Goal: Information Seeking & Learning: Understand process/instructions

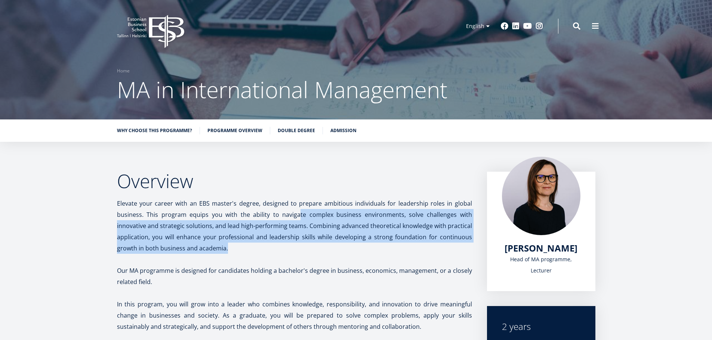
drag, startPoint x: 301, startPoint y: 220, endPoint x: 317, endPoint y: 254, distance: 37.3
click at [317, 254] on p "Elevate your career with an EBS master's degree, designed to prepare ambitious …" at bounding box center [294, 226] width 355 height 56
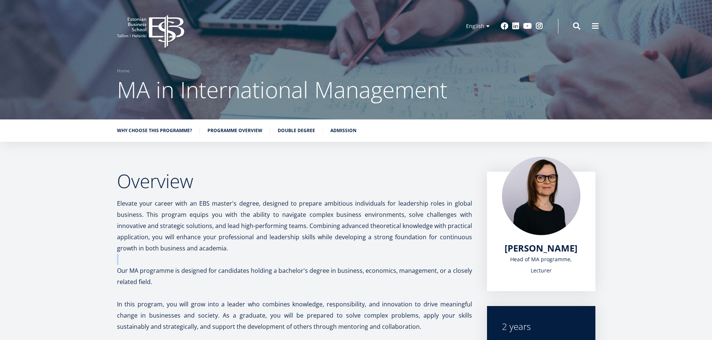
click at [317, 254] on p "Elevate your career with an EBS master's degree, designed to prepare ambitious …" at bounding box center [294, 226] width 355 height 56
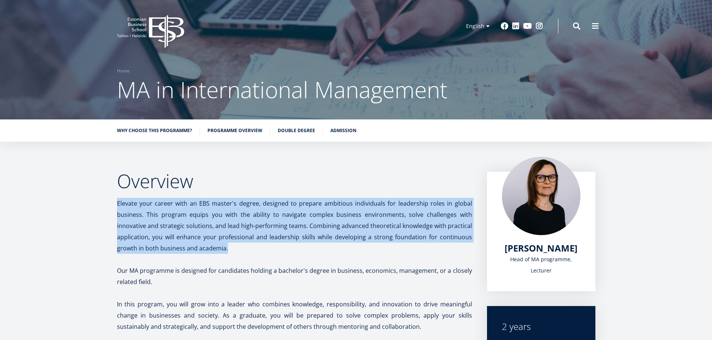
drag, startPoint x: 317, startPoint y: 254, endPoint x: 282, endPoint y: 208, distance: 58.1
click at [283, 208] on p "Elevate your career with an EBS master's degree, designed to prepare ambitious …" at bounding box center [294, 226] width 355 height 56
click at [278, 205] on span "Elevate your career with an EBS master's degree, designed to prepare ambitious …" at bounding box center [294, 225] width 355 height 53
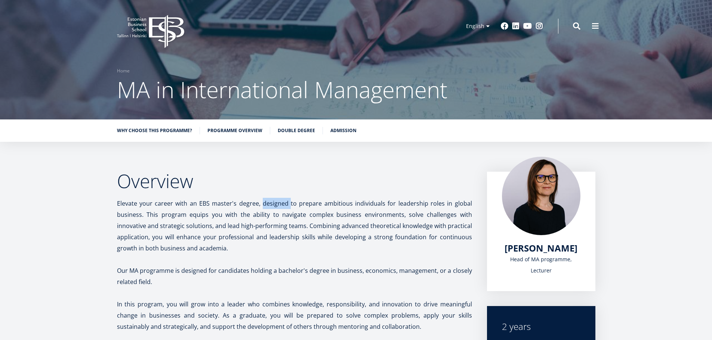
click at [278, 205] on span "Elevate your career with an EBS master's degree, designed to prepare ambitious …" at bounding box center [294, 225] width 355 height 53
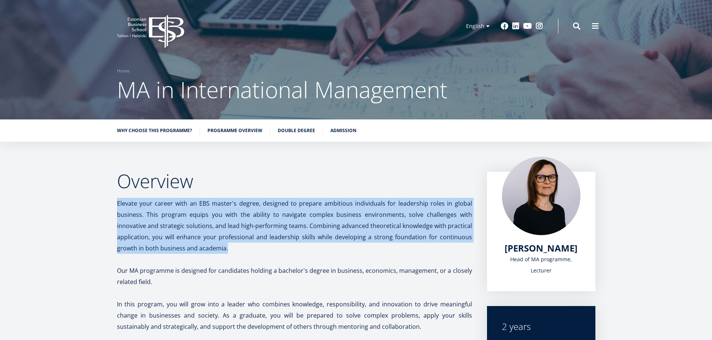
drag, startPoint x: 278, startPoint y: 205, endPoint x: 265, endPoint y: 234, distance: 32.3
click at [265, 234] on span "Elevate your career with an EBS master's degree, designed to prepare ambitious …" at bounding box center [294, 225] width 355 height 53
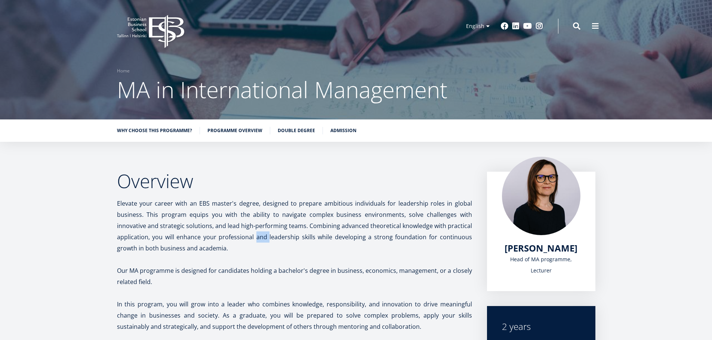
click at [265, 234] on span "Elevate your career with an EBS master's degree, designed to prepare ambitious …" at bounding box center [294, 225] width 355 height 53
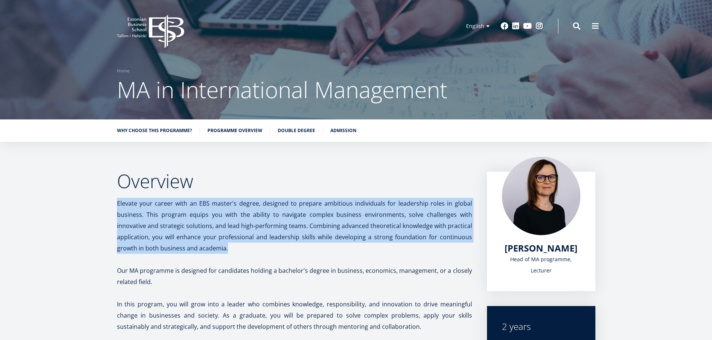
drag, startPoint x: 265, startPoint y: 234, endPoint x: 275, endPoint y: 249, distance: 18.0
click at [275, 253] on p "Elevate your career with an EBS master's degree, designed to prepare ambitious …" at bounding box center [294, 226] width 355 height 56
click at [255, 254] on p "Elevate your career with an EBS master's degree, designed to prepare ambitious …" at bounding box center [294, 226] width 355 height 56
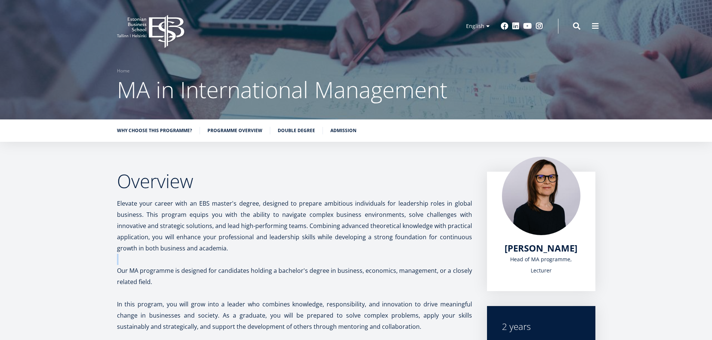
click at [255, 254] on p "Elevate your career with an EBS master's degree, designed to prepare ambitious …" at bounding box center [294, 226] width 355 height 56
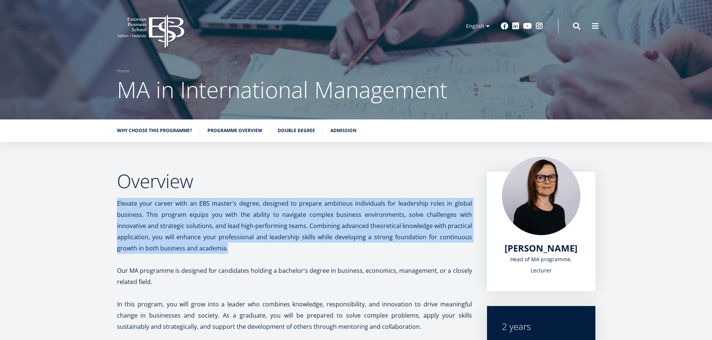
click at [255, 254] on p "Elevate your career with an EBS master's degree, designed to prepare ambitious …" at bounding box center [294, 226] width 355 height 56
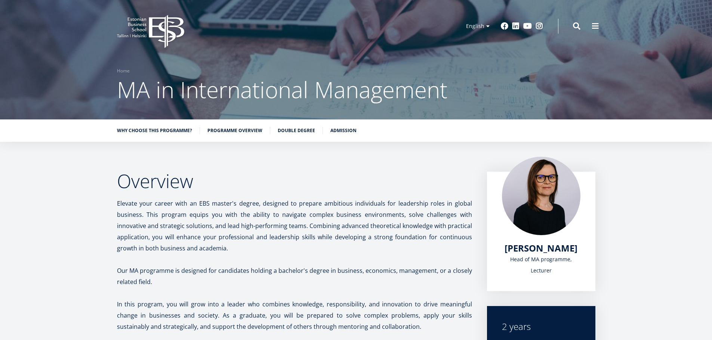
click at [251, 275] on p "Our MA programme is designed for candidates holding a bachelor's degree in busi…" at bounding box center [294, 276] width 355 height 22
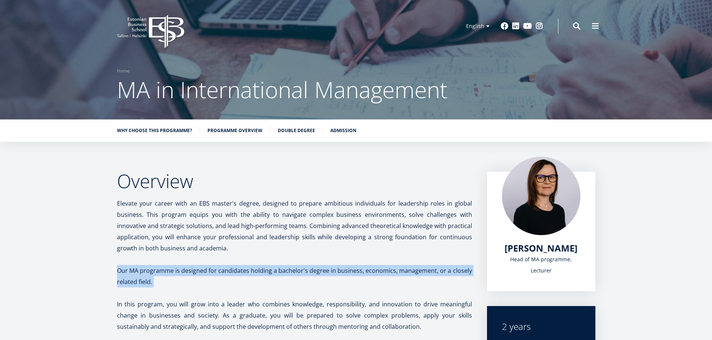
click at [251, 275] on p "Our MA programme is designed for candidates holding a bachelor's degree in busi…" at bounding box center [294, 276] width 355 height 22
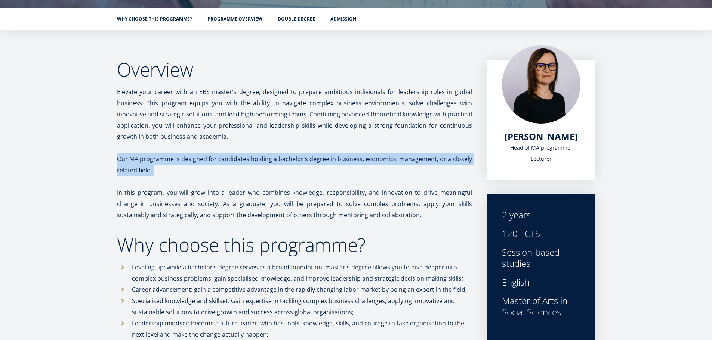
scroll to position [112, 0]
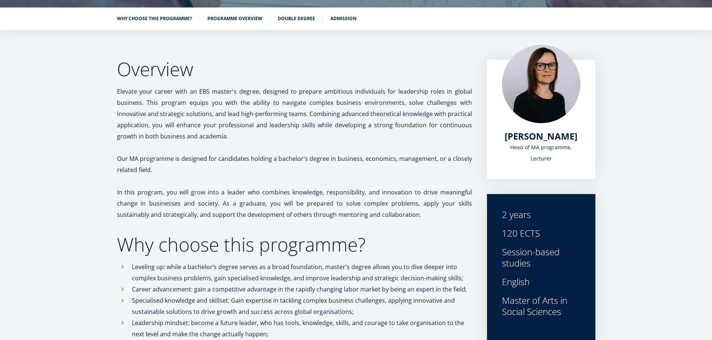
click at [294, 198] on p "In this program, you will grow into a leader who combines knowledge, responsibi…" at bounding box center [294, 204] width 355 height 34
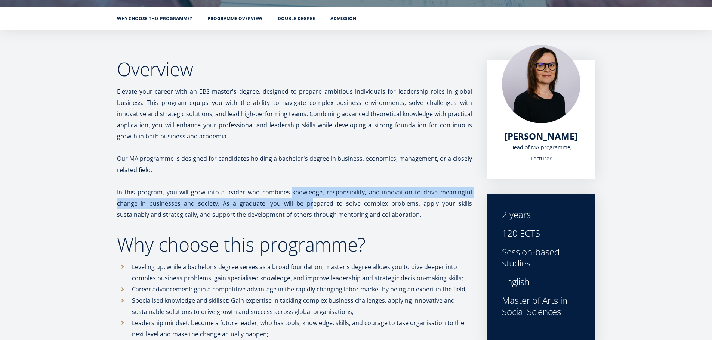
click at [294, 198] on p "In this program, you will grow into a leader who combines knowledge, responsibi…" at bounding box center [294, 204] width 355 height 34
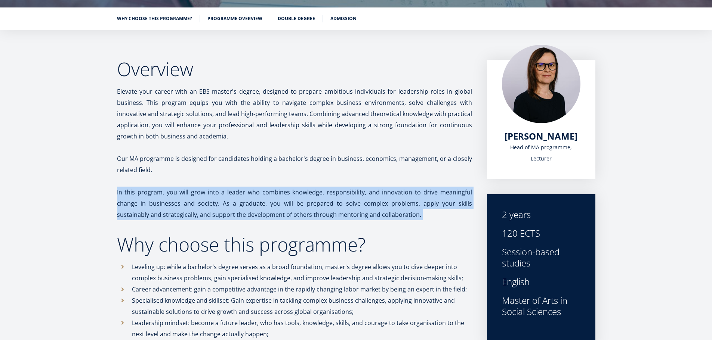
click at [294, 198] on p "In this program, you will grow into a leader who combines knowledge, responsibi…" at bounding box center [294, 204] width 355 height 34
drag, startPoint x: 294, startPoint y: 198, endPoint x: 285, endPoint y: 187, distance: 14.5
click at [285, 187] on p "In this program, you will grow into a leader who combines knowledge, responsibi…" at bounding box center [294, 204] width 355 height 34
click at [283, 187] on p "In this program, you will grow into a leader who combines knowledge, responsibi…" at bounding box center [294, 204] width 355 height 34
drag, startPoint x: 282, startPoint y: 189, endPoint x: 366, endPoint y: 214, distance: 88.2
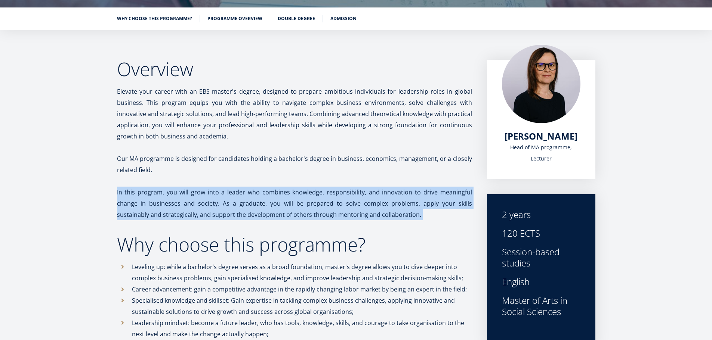
click at [365, 214] on p "In this program, you will grow into a leader who combines knowledge, responsibi…" at bounding box center [294, 204] width 355 height 34
click at [385, 204] on p "In this program, you will grow into a leader who combines knowledge, responsibi…" at bounding box center [294, 204] width 355 height 34
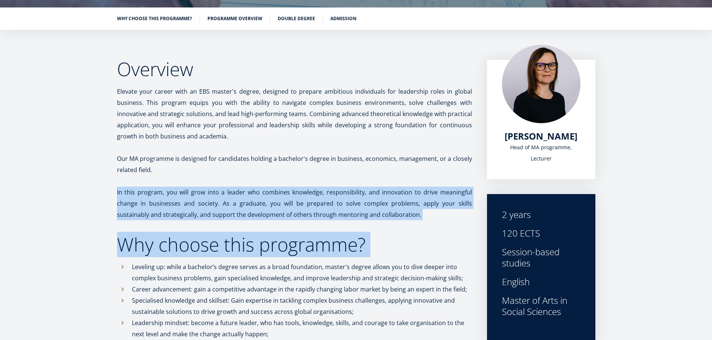
drag, startPoint x: 385, startPoint y: 204, endPoint x: 397, endPoint y: 223, distance: 22.5
click at [394, 211] on p "In this program, you will grow into a leader who combines knowledge, responsibi…" at bounding box center [294, 204] width 355 height 34
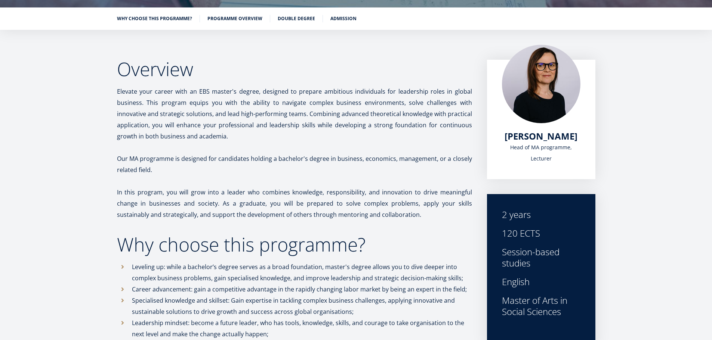
click at [394, 211] on p "In this program, you will grow into a leader who combines knowledge, responsibi…" at bounding box center [294, 204] width 355 height 34
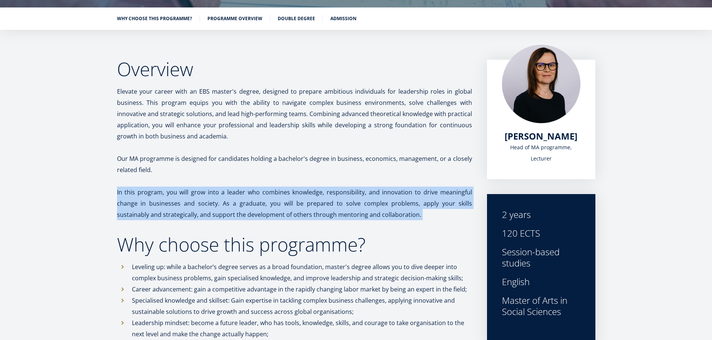
click at [394, 211] on p "In this program, you will grow into a leader who combines knowledge, responsibi…" at bounding box center [294, 204] width 355 height 34
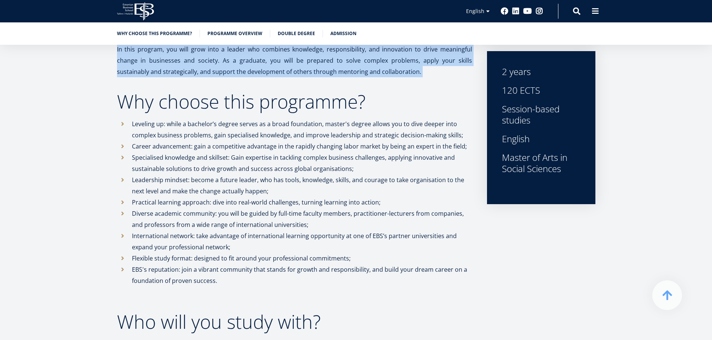
scroll to position [261, 0]
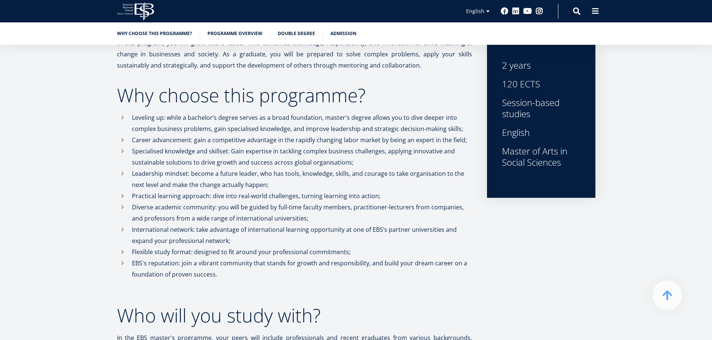
click at [251, 121] on p "Leveling up: while a bachelor’s degree serves as a broad foundation, master's d…" at bounding box center [302, 123] width 340 height 22
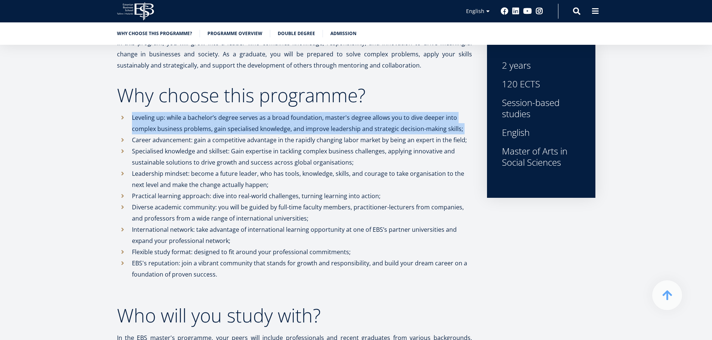
drag, startPoint x: 251, startPoint y: 121, endPoint x: 409, endPoint y: 127, distance: 158.1
click at [399, 128] on p "Leveling up: while a bachelor’s degree serves as a broad foundation, master's d…" at bounding box center [302, 123] width 340 height 22
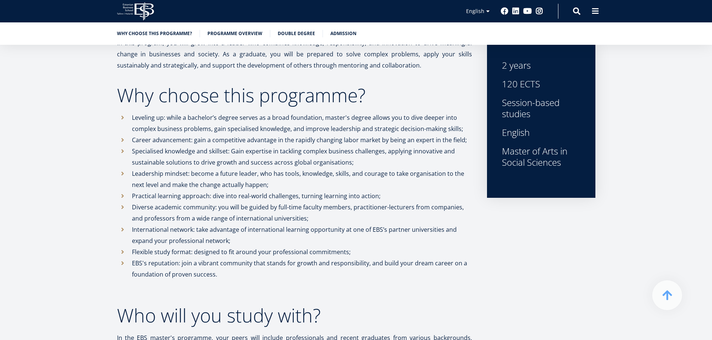
click at [444, 145] on p "Career advancement: gain a competitive advantage in the rapidly changing labor …" at bounding box center [302, 139] width 340 height 11
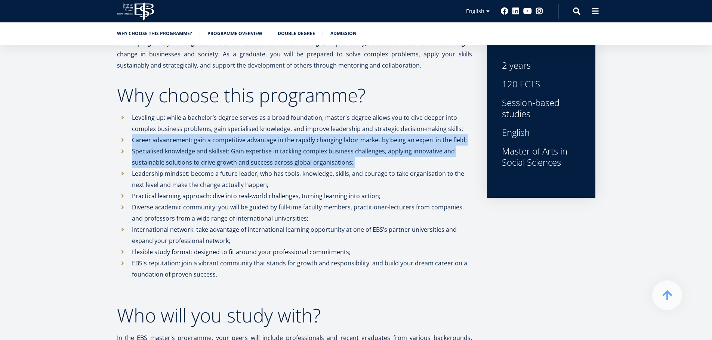
drag, startPoint x: 444, startPoint y: 145, endPoint x: 444, endPoint y: 159, distance: 14.2
click at [444, 159] on ul "Leveling up: while a bachelor’s degree serves as a broad foundation, master's d…" at bounding box center [294, 201] width 355 height 179
click at [443, 158] on p "Specialised knowledge and skillset: Gain expertise in tackling complex business…" at bounding box center [302, 157] width 340 height 22
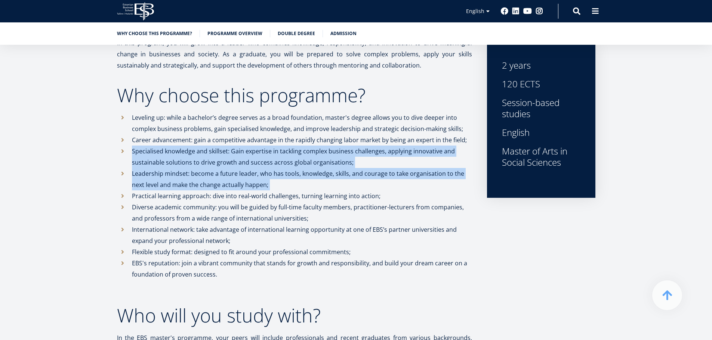
drag, startPoint x: 443, startPoint y: 158, endPoint x: 441, endPoint y: 181, distance: 22.9
click at [442, 181] on ul "Leveling up: while a bachelor’s degree serves as a broad foundation, master's d…" at bounding box center [294, 201] width 355 height 179
click at [441, 181] on p "Leadership mindset: become a future leader, who has tools, knowledge, skills, a…" at bounding box center [302, 179] width 340 height 22
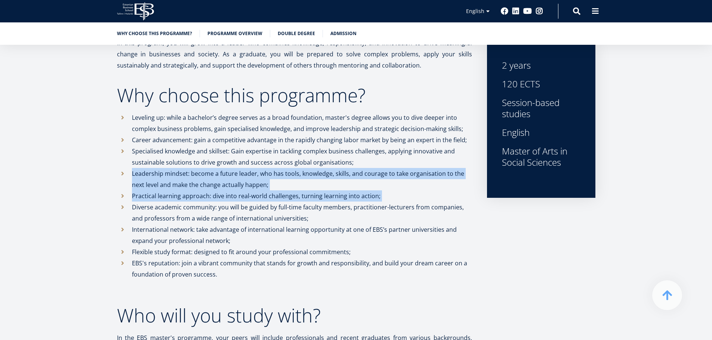
drag, startPoint x: 441, startPoint y: 181, endPoint x: 440, endPoint y: 198, distance: 16.8
click at [440, 198] on ul "Leveling up: while a bachelor’s degree serves as a broad foundation, master's d…" at bounding box center [294, 201] width 355 height 179
click at [440, 198] on p "Practical learning approach: dive into real-world challenges, turning learning …" at bounding box center [302, 195] width 340 height 11
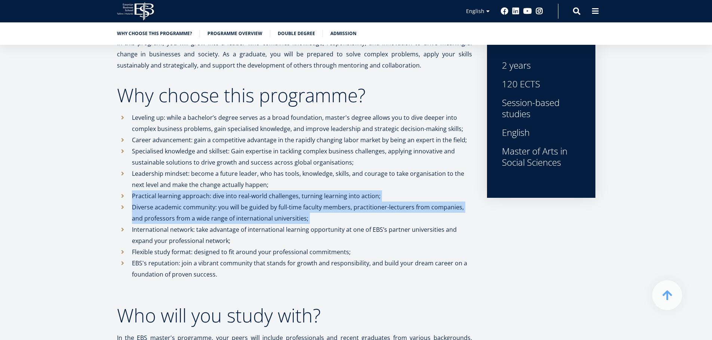
drag, startPoint x: 440, startPoint y: 198, endPoint x: 439, endPoint y: 210, distance: 11.6
click at [439, 210] on ul "Leveling up: while a bachelor’s degree serves as a broad foundation, master's d…" at bounding box center [294, 201] width 355 height 179
click at [439, 210] on p "Diverse academic community: you will be guided by full-time faculty members, pr…" at bounding box center [302, 213] width 340 height 22
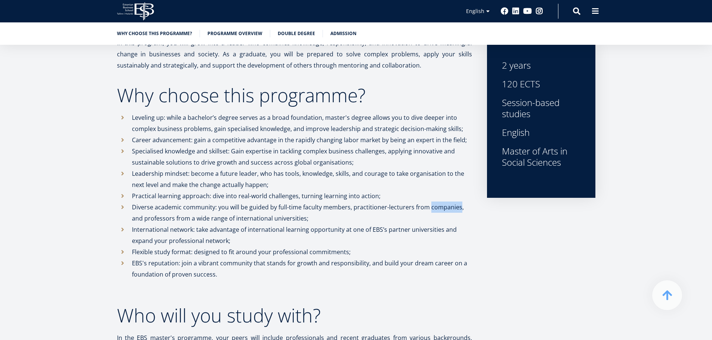
click at [439, 210] on p "Diverse academic community: you will be guided by full-time faculty members, pr…" at bounding box center [302, 213] width 340 height 22
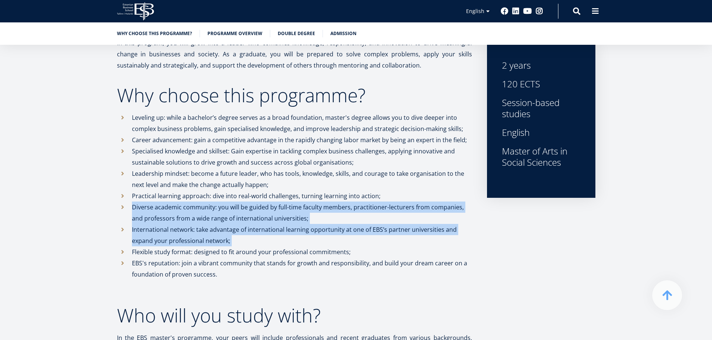
drag, startPoint x: 439, startPoint y: 210, endPoint x: 439, endPoint y: 234, distance: 24.3
click at [440, 233] on ul "Leveling up: while a bachelor’s degree serves as a broad foundation, master's d…" at bounding box center [294, 201] width 355 height 179
click at [439, 236] on p "International network: take advantage of international learning opportunity at …" at bounding box center [302, 235] width 340 height 22
drag, startPoint x: 439, startPoint y: 236, endPoint x: 428, endPoint y: 210, distance: 27.6
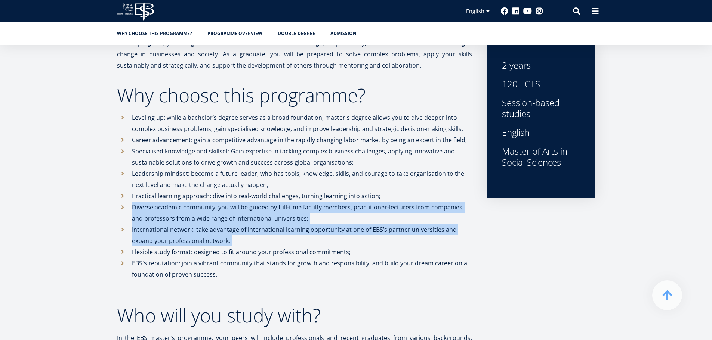
click at [428, 210] on ul "Leveling up: while a bachelor’s degree serves as a broad foundation, master's d…" at bounding box center [294, 201] width 355 height 179
click at [428, 210] on p "Diverse academic community: you will be guided by full-time faculty members, pr…" at bounding box center [302, 213] width 340 height 22
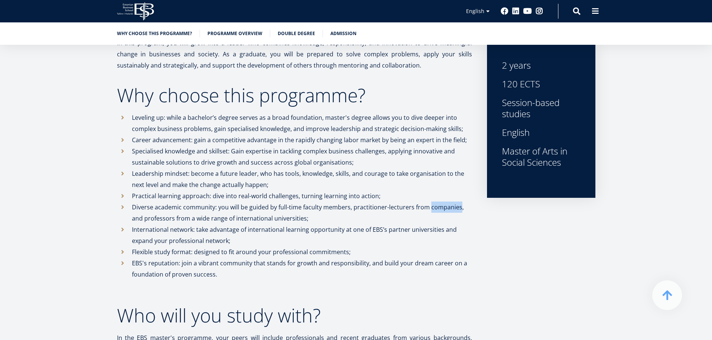
click at [428, 210] on p "Diverse academic community: you will be guided by full-time faculty members, pr…" at bounding box center [302, 213] width 340 height 22
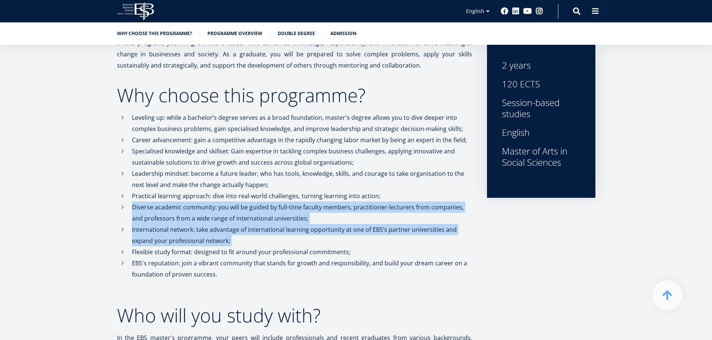
drag, startPoint x: 428, startPoint y: 210, endPoint x: 433, endPoint y: 235, distance: 25.2
click at [433, 235] on ul "Leveling up: while a bachelor’s degree serves as a broad foundation, master's d…" at bounding box center [294, 201] width 355 height 179
click at [432, 235] on p "International network: take advantage of international learning opportunity at …" at bounding box center [302, 235] width 340 height 22
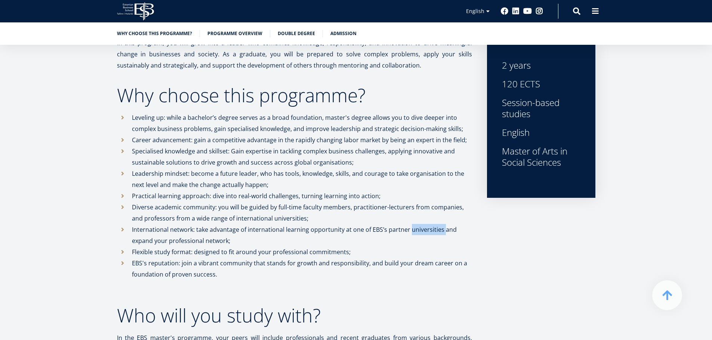
click at [432, 235] on p "International network: take advantage of international learning opportunity at …" at bounding box center [302, 235] width 340 height 22
click at [430, 270] on p "EBS's reputation: join a vibrant community that stands for growth and responsib…" at bounding box center [302, 275] width 340 height 34
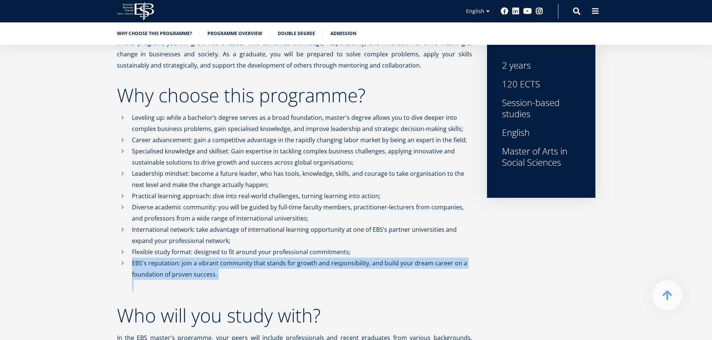
click at [430, 270] on p "EBS's reputation: join a vibrant community that stands for growth and responsib…" at bounding box center [302, 275] width 340 height 34
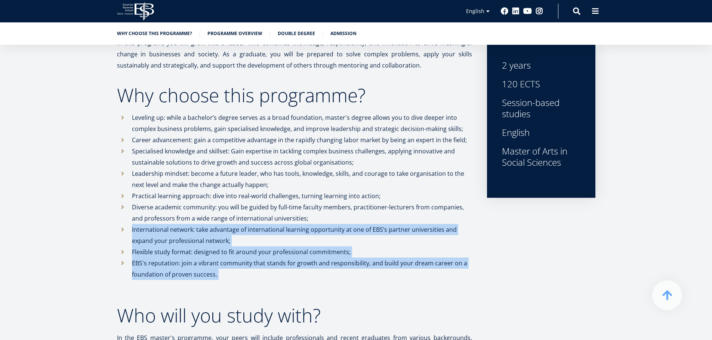
drag, startPoint x: 430, startPoint y: 270, endPoint x: 418, endPoint y: 239, distance: 33.7
click at [418, 239] on ul "Leveling up: while a bachelor’s degree serves as a broad foundation, master's d…" at bounding box center [294, 201] width 355 height 179
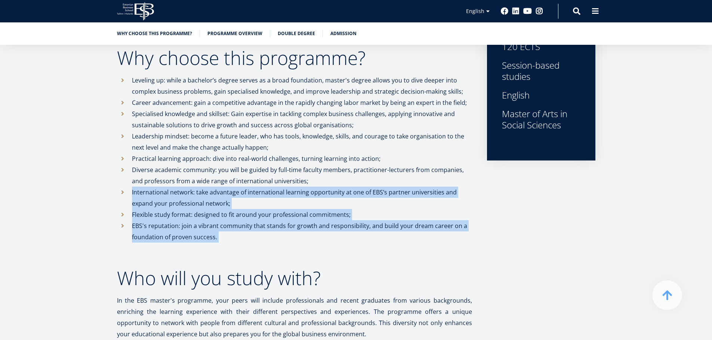
click at [417, 236] on p "EBS's reputation: join a vibrant community that stands for growth and responsib…" at bounding box center [302, 237] width 340 height 34
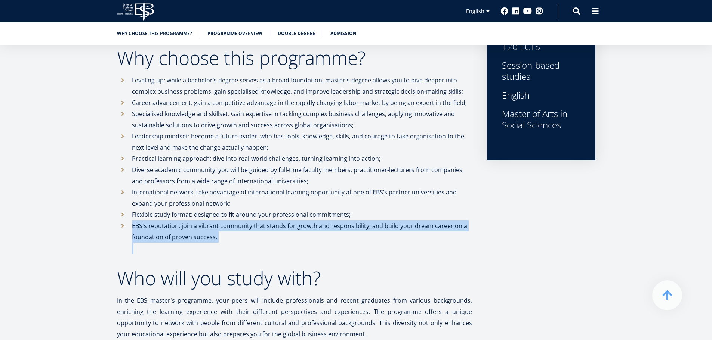
click at [417, 236] on p "EBS's reputation: join a vibrant community that stands for growth and responsib…" at bounding box center [302, 237] width 340 height 34
drag, startPoint x: 417, startPoint y: 236, endPoint x: 414, endPoint y: 210, distance: 26.3
click at [414, 210] on ul "Leveling up: while a bachelor’s degree serves as a broad foundation, master's d…" at bounding box center [294, 164] width 355 height 179
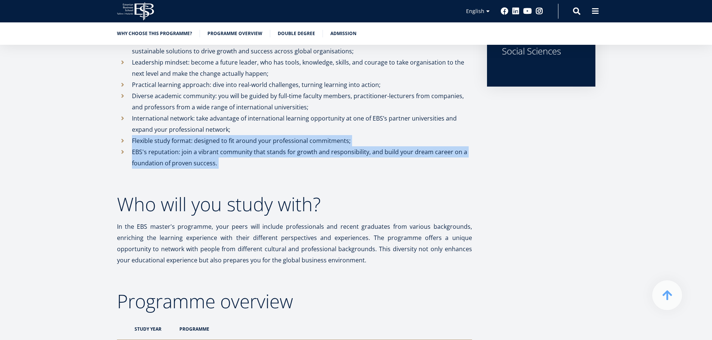
scroll to position [374, 0]
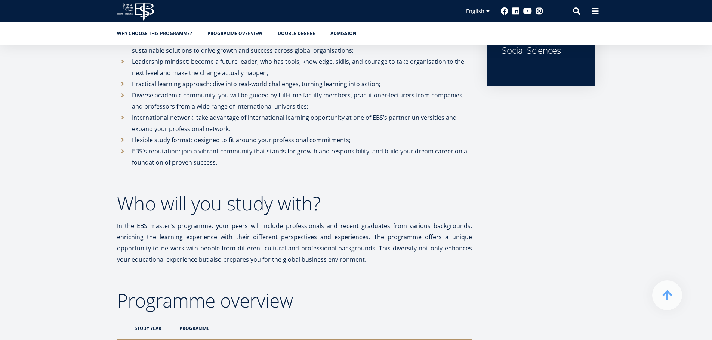
click at [414, 210] on h2 "Who will you study with?" at bounding box center [294, 203] width 355 height 19
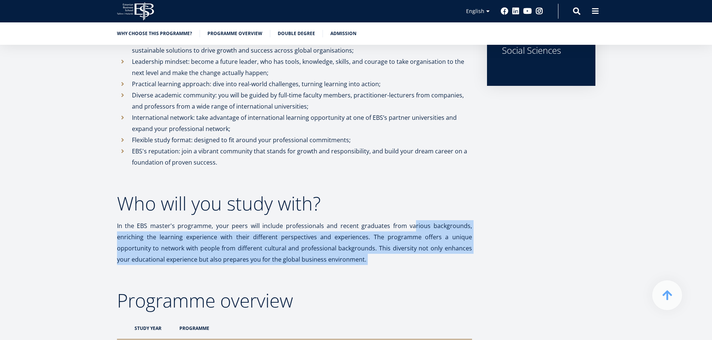
drag, startPoint x: 417, startPoint y: 230, endPoint x: 418, endPoint y: 235, distance: 4.9
click at [418, 235] on p "In the EBS master's programme, your peers will include professionals and recent…" at bounding box center [294, 242] width 355 height 45
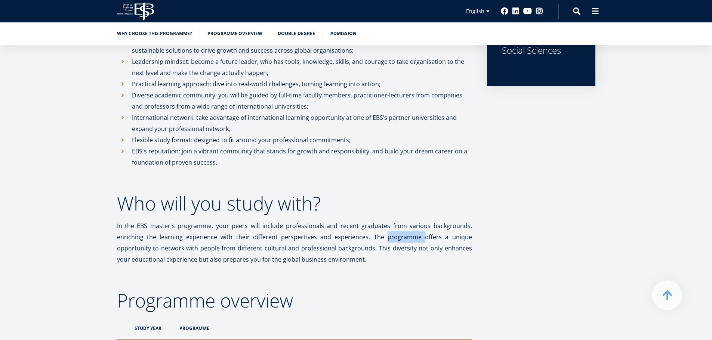
click at [418, 235] on p "In the EBS master's programme, your peers will include professionals and recent…" at bounding box center [294, 242] width 355 height 45
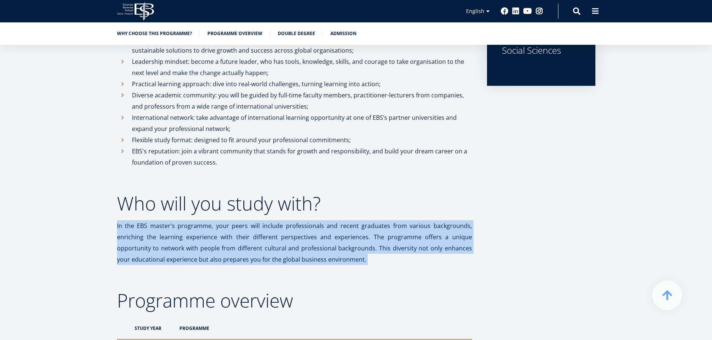
click at [418, 235] on p "In the EBS master's programme, your peers will include professionals and recent…" at bounding box center [294, 242] width 355 height 45
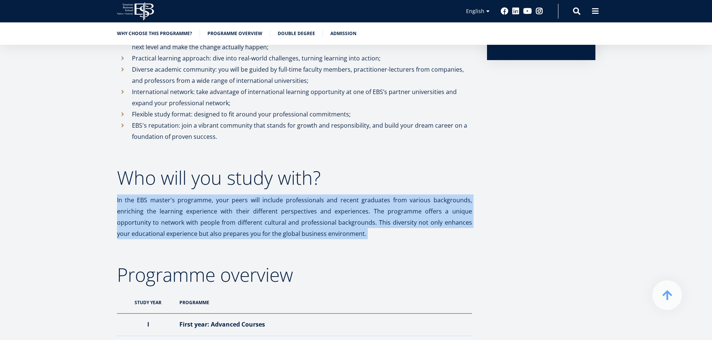
scroll to position [411, 0]
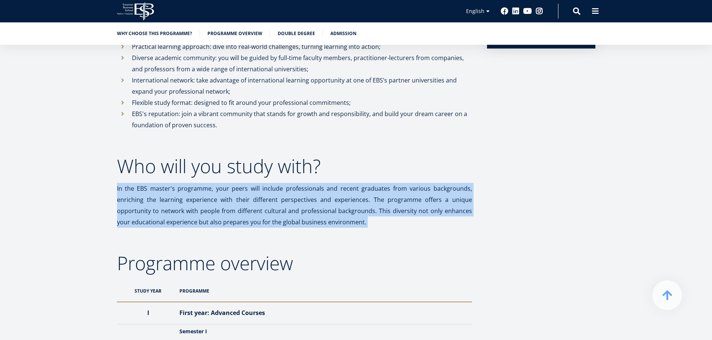
click at [382, 190] on p "In the EBS master's programme, your peers will include professionals and recent…" at bounding box center [294, 205] width 355 height 45
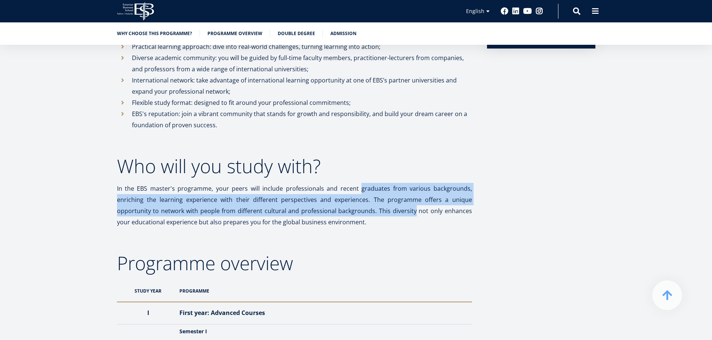
drag, startPoint x: 382, startPoint y: 190, endPoint x: 388, endPoint y: 211, distance: 21.7
click at [388, 211] on p "In the EBS master's programme, your peers will include professionals and recent…" at bounding box center [294, 205] width 355 height 45
click at [382, 201] on p "In the EBS master's programme, your peers will include professionals and recent…" at bounding box center [294, 205] width 355 height 45
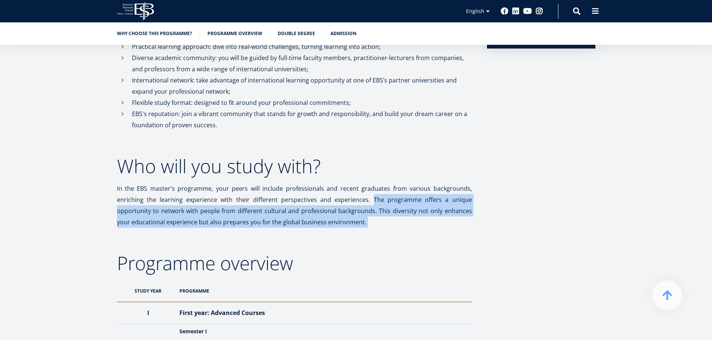
click at [387, 226] on p "In the EBS master's programme, your peers will include professionals and recent…" at bounding box center [294, 205] width 355 height 45
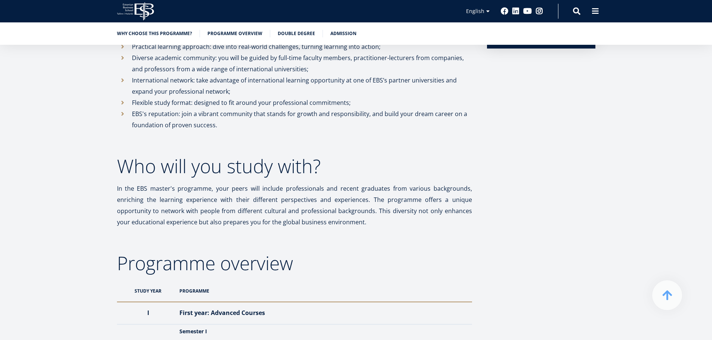
click at [387, 226] on p "In the EBS master's programme, your peers will include professionals and recent…" at bounding box center [294, 205] width 355 height 45
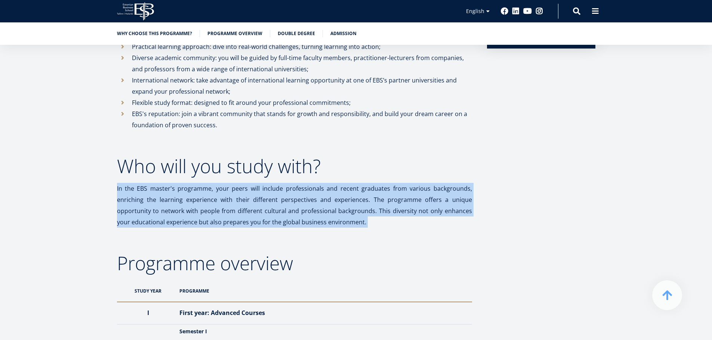
click at [387, 226] on p "In the EBS master's programme, your peers will include professionals and recent…" at bounding box center [294, 205] width 355 height 45
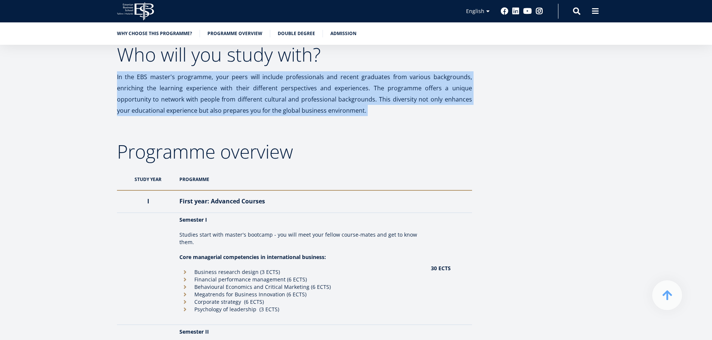
scroll to position [523, 0]
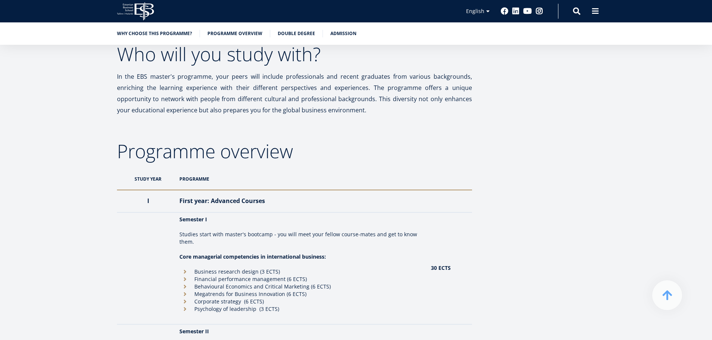
click at [387, 225] on p at bounding box center [301, 226] width 244 height 7
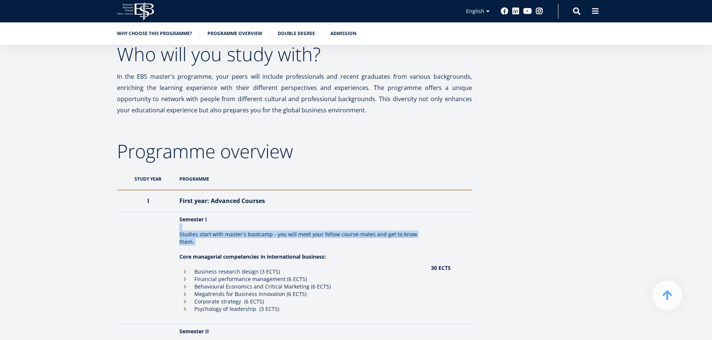
drag, startPoint x: 387, startPoint y: 225, endPoint x: 388, endPoint y: 233, distance: 8.3
click at [388, 233] on td "Semester I Studies start with master's bootcamp - you will meet your fellow cou…" at bounding box center [301, 269] width 251 height 112
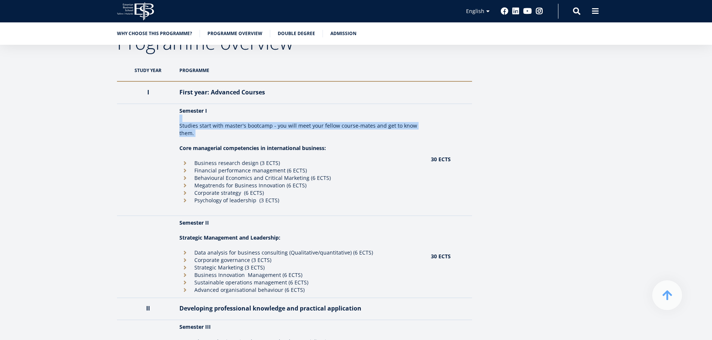
scroll to position [635, 0]
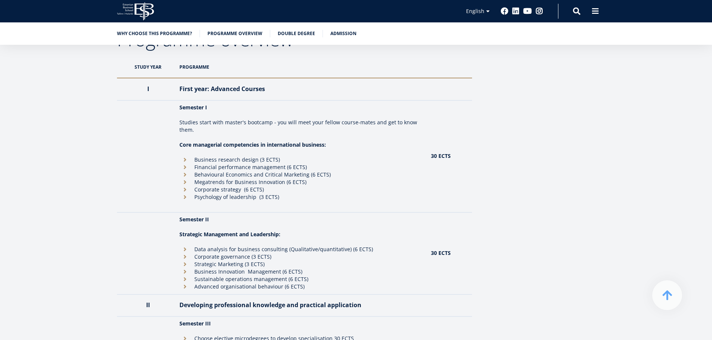
click at [369, 165] on li "Financial performance management (6 ECTS)" at bounding box center [301, 167] width 244 height 7
click at [370, 166] on li "Financial performance management (6 ECTS)" at bounding box center [301, 167] width 244 height 7
drag, startPoint x: 370, startPoint y: 166, endPoint x: 350, endPoint y: 159, distance: 20.4
click at [350, 159] on ul "Business research design (3 ECTS) Financial performance management (6 ECTS) Beh…" at bounding box center [301, 178] width 244 height 45
click at [350, 159] on li "Business research design (3 ECTS)" at bounding box center [301, 159] width 244 height 7
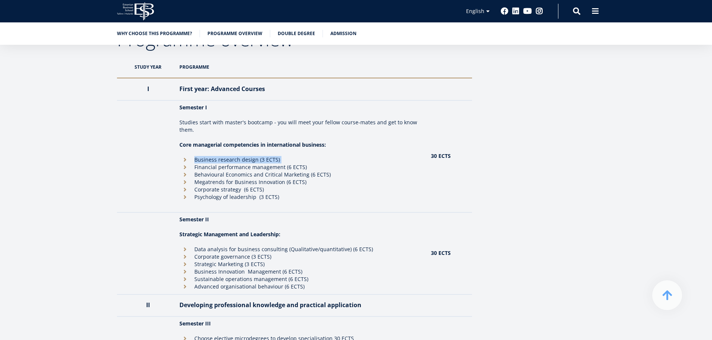
click at [350, 159] on li "Business research design (3 ECTS)" at bounding box center [301, 159] width 244 height 7
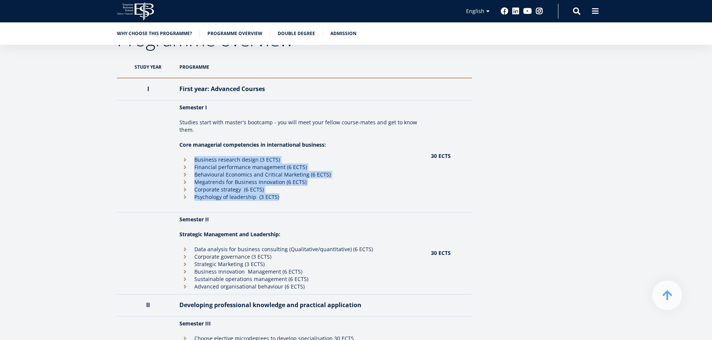
drag, startPoint x: 350, startPoint y: 159, endPoint x: 309, endPoint y: 203, distance: 60.5
click at [309, 203] on td "Semester I Studies start with master's bootcamp - you will meet your fellow cou…" at bounding box center [301, 156] width 251 height 112
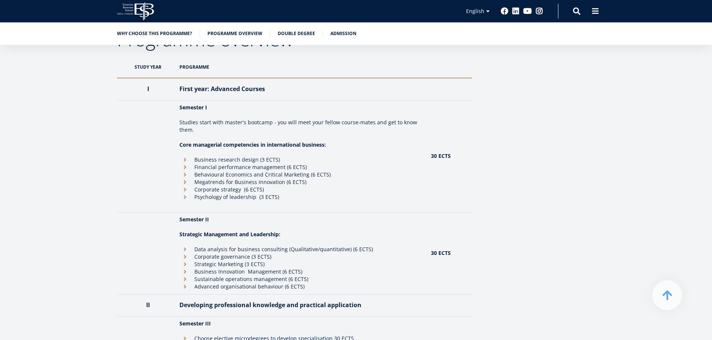
click at [309, 203] on td "Semester I Studies start with master's bootcamp - you will meet your fellow cou…" at bounding box center [301, 156] width 251 height 112
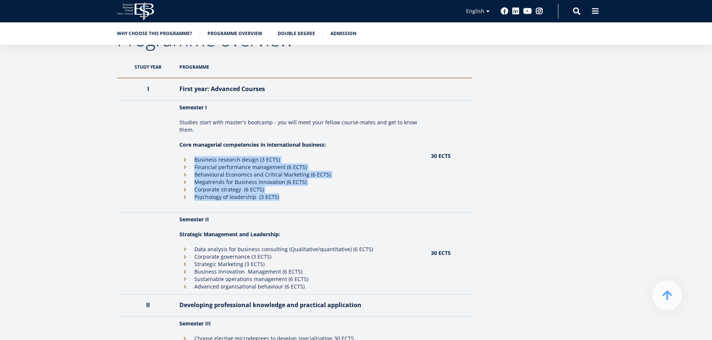
drag, startPoint x: 309, startPoint y: 203, endPoint x: 294, endPoint y: 158, distance: 47.4
click at [295, 160] on td "Semester I Studies start with master's bootcamp - you will meet your fellow cou…" at bounding box center [301, 156] width 251 height 112
click at [294, 158] on li "Business research design (3 ECTS)" at bounding box center [301, 159] width 244 height 7
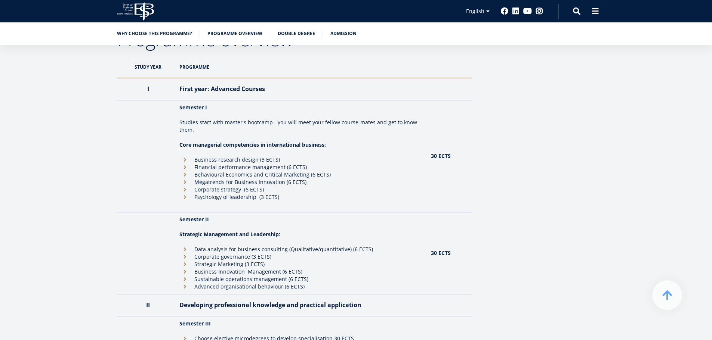
click at [294, 158] on li "Business research design (3 ECTS)" at bounding box center [301, 159] width 244 height 7
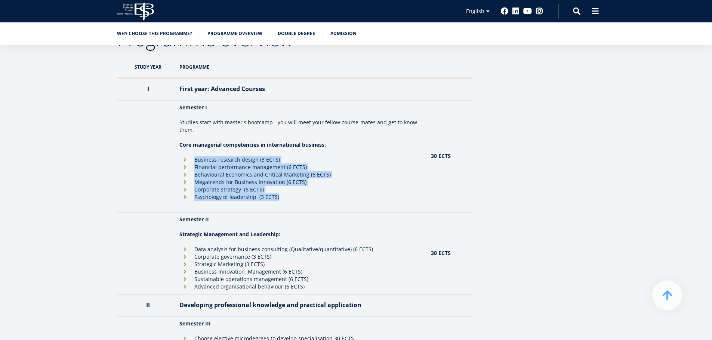
drag, startPoint x: 294, startPoint y: 158, endPoint x: 293, endPoint y: 204, distance: 46.0
click at [293, 204] on td "Semester I Studies start with master's bootcamp - you will meet your fellow cou…" at bounding box center [301, 156] width 251 height 112
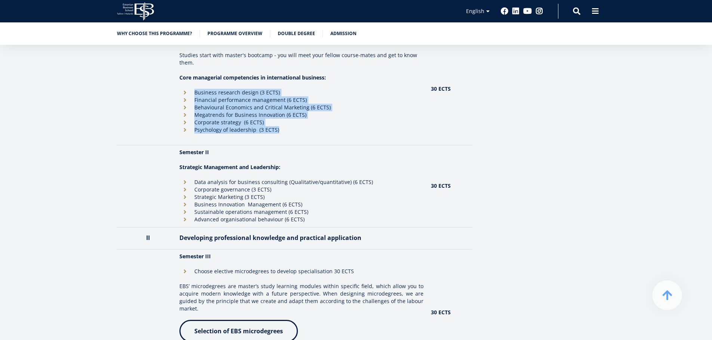
scroll to position [710, 0]
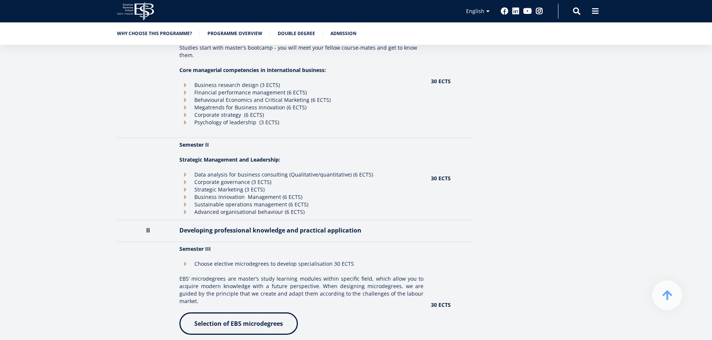
click at [279, 168] on td "Semester II Strategic Management and Leadership: Data analysis for business con…" at bounding box center [301, 179] width 251 height 82
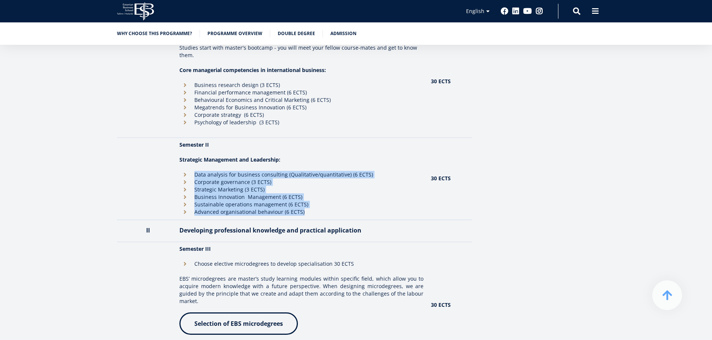
drag, startPoint x: 279, startPoint y: 168, endPoint x: 309, endPoint y: 211, distance: 52.5
click at [309, 211] on td "Semester II Strategic Management and Leadership: Data analysis for business con…" at bounding box center [301, 179] width 251 height 82
click at [309, 211] on li "Advanced organisational behaviour (6 ECTS)" at bounding box center [301, 211] width 244 height 7
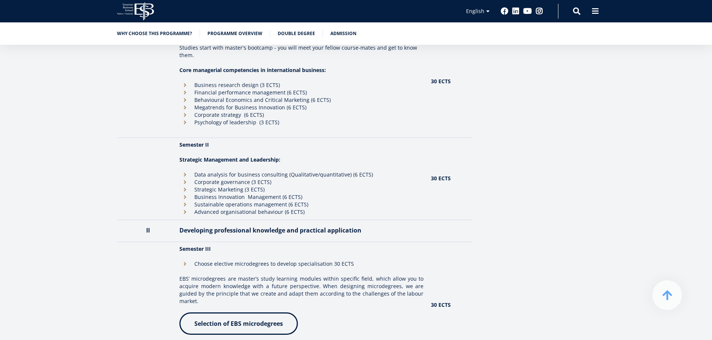
click at [309, 211] on li "Advanced organisational behaviour (6 ECTS)" at bounding box center [301, 211] width 244 height 7
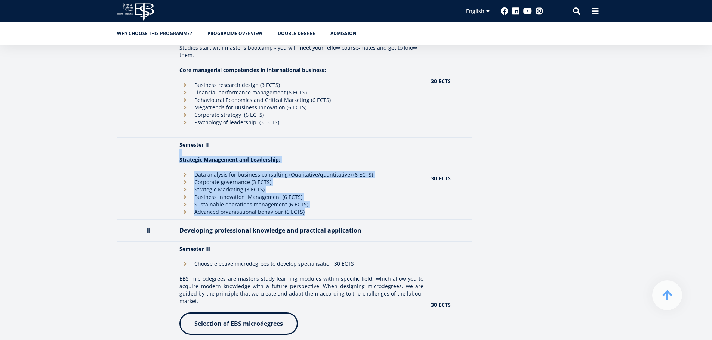
drag, startPoint x: 309, startPoint y: 211, endPoint x: 305, endPoint y: 152, distance: 58.4
click at [305, 152] on td "Semester II Strategic Management and Leadership: Data analysis for business con…" at bounding box center [301, 179] width 251 height 82
click at [305, 152] on p at bounding box center [301, 152] width 244 height 7
drag, startPoint x: 305, startPoint y: 152, endPoint x: 308, endPoint y: 216, distance: 63.2
click at [308, 216] on td "Semester II Strategic Management and Leadership: Data analysis for business con…" at bounding box center [301, 179] width 251 height 82
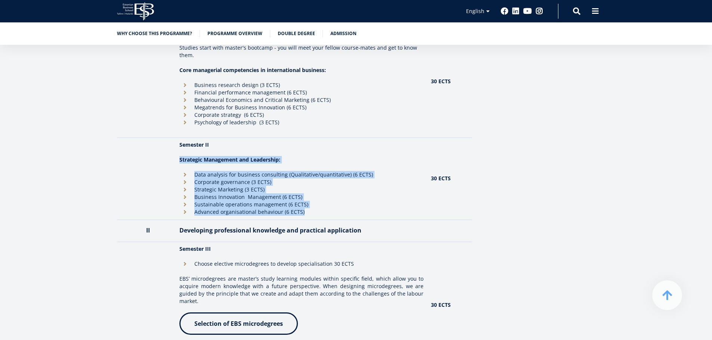
click at [308, 216] on li "Advanced organisational behaviour (6 ECTS)" at bounding box center [301, 211] width 244 height 7
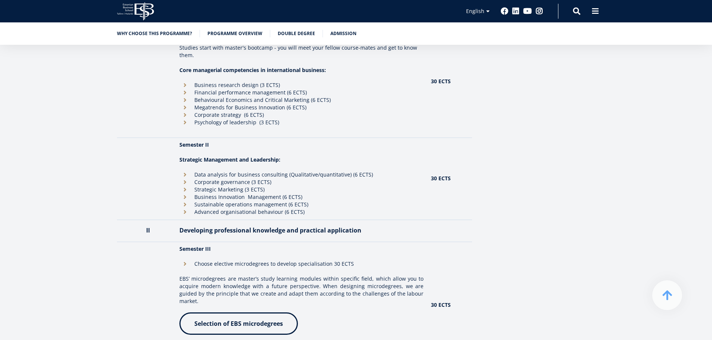
click at [308, 216] on li "Advanced organisational behaviour (6 ECTS)" at bounding box center [301, 211] width 244 height 7
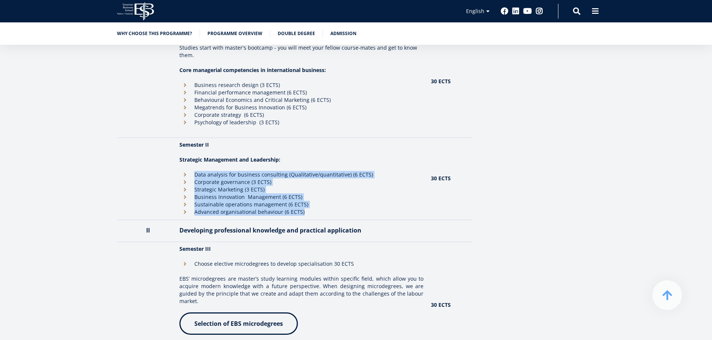
drag, startPoint x: 308, startPoint y: 216, endPoint x: 299, endPoint y: 173, distance: 43.4
click at [299, 174] on ul "Data analysis for business consulting (Qualitative/quantitative) (6 ECTS) Corpo…" at bounding box center [301, 193] width 244 height 45
drag, startPoint x: 300, startPoint y: 172, endPoint x: 291, endPoint y: 167, distance: 10.1
click at [291, 167] on td "Semester II Strategic Management and Leadership: Data analysis for business con…" at bounding box center [301, 179] width 251 height 82
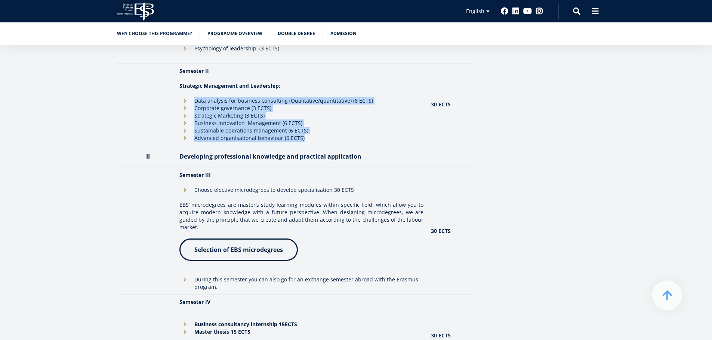
scroll to position [784, 0]
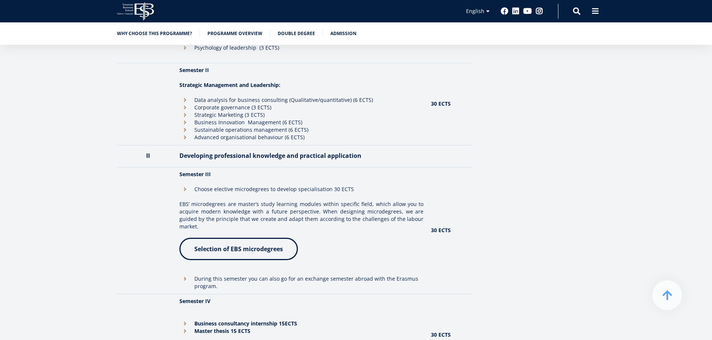
click at [282, 202] on p "EBS’ microdegrees are master’s study learning modules within specific field, wh…" at bounding box center [301, 216] width 244 height 30
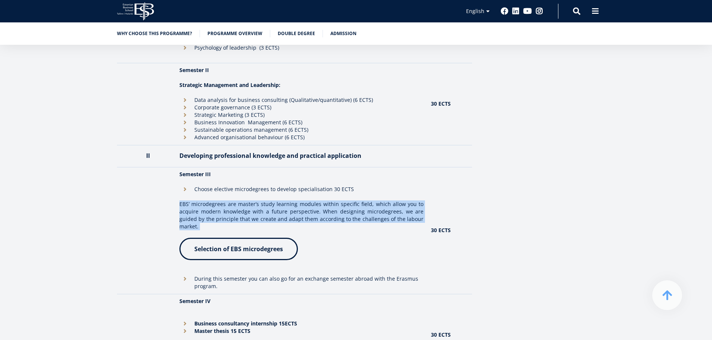
drag, startPoint x: 282, startPoint y: 202, endPoint x: 346, endPoint y: 204, distance: 63.5
click at [346, 204] on p "EBS’ microdegrees are master’s study learning modules within specific field, wh…" at bounding box center [301, 216] width 244 height 30
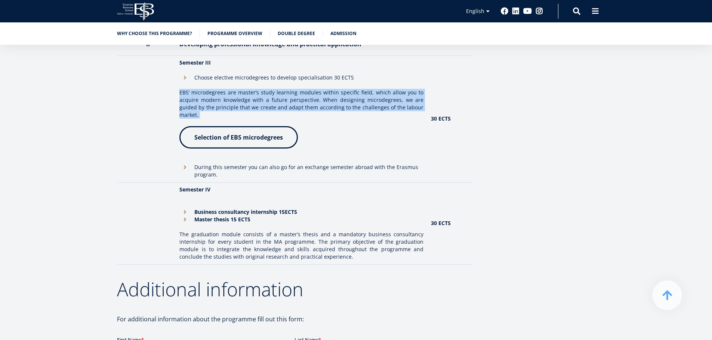
scroll to position [896, 0]
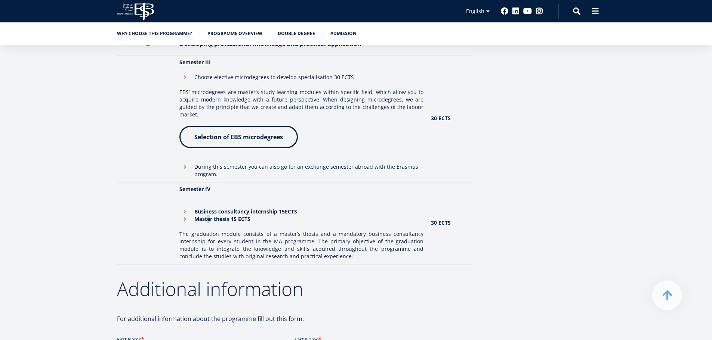
click at [210, 216] on strong "Master thesis 15 ECTS" at bounding box center [222, 219] width 56 height 7
drag, startPoint x: 210, startPoint y: 208, endPoint x: 208, endPoint y: 202, distance: 6.1
click at [208, 208] on ul "Business consultancy internship 15ECTS Master thesis 15 ECTS" at bounding box center [301, 215] width 244 height 15
click at [208, 208] on strong "Business consultancy internship 15ECTS" at bounding box center [245, 211] width 103 height 7
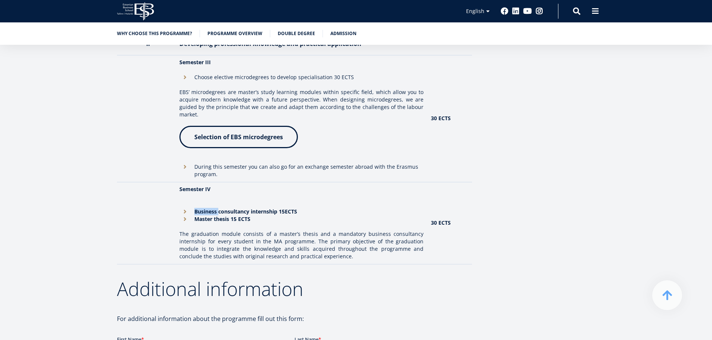
click at [208, 208] on strong "Business consultancy internship 15ECTS" at bounding box center [245, 211] width 103 height 7
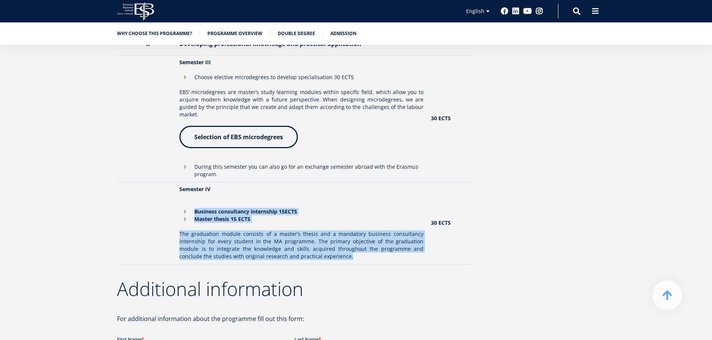
drag, startPoint x: 208, startPoint y: 202, endPoint x: 216, endPoint y: 220, distance: 19.4
click at [216, 220] on td "Semester IV Business consultancy internship 15ECTS Master thesis 15 ECTS The gr…" at bounding box center [301, 223] width 251 height 82
click at [176, 225] on td "Semester IV Business consultancy internship 15ECTS Master thesis 15 ECTS The gr…" at bounding box center [301, 223] width 251 height 82
drag, startPoint x: 176, startPoint y: 225, endPoint x: 199, endPoint y: 225, distance: 23.5
click at [199, 225] on td "Semester IV Business consultancy internship 15ECTS Master thesis 15 ECTS The gr…" at bounding box center [301, 223] width 251 height 82
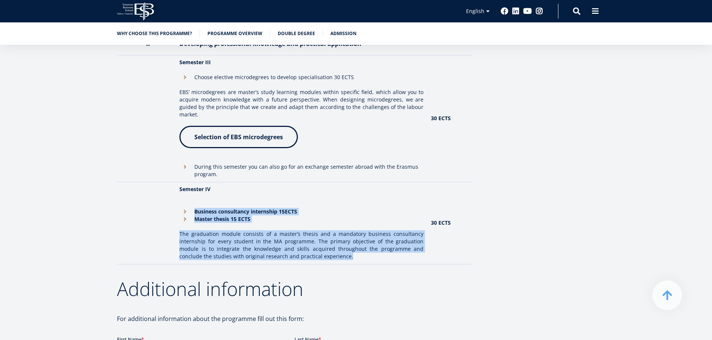
click at [200, 230] on p "The graduation module consists of a master’s thesis and a mandatory business co…" at bounding box center [301, 245] width 244 height 30
drag, startPoint x: 200, startPoint y: 225, endPoint x: 364, endPoint y: 251, distance: 166.0
click at [364, 251] on p "The graduation module consists of a master’s thesis and a mandatory business co…" at bounding box center [301, 245] width 244 height 30
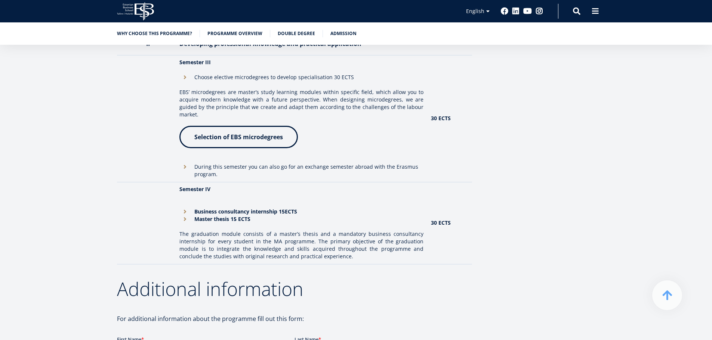
click at [364, 251] on p "The graduation module consists of a master’s thesis and a mandatory business co…" at bounding box center [301, 245] width 244 height 30
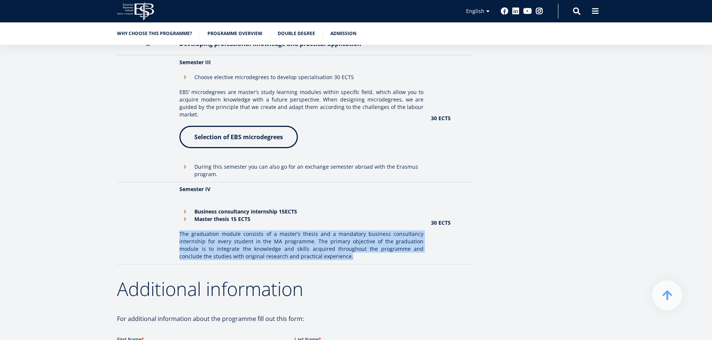
drag, startPoint x: 364, startPoint y: 251, endPoint x: 357, endPoint y: 245, distance: 9.3
click at [357, 246] on p "The graduation module consists of a master’s thesis and a mandatory business co…" at bounding box center [301, 245] width 244 height 30
click at [355, 242] on p "The graduation module consists of a master’s thesis and a mandatory business co…" at bounding box center [301, 245] width 244 height 30
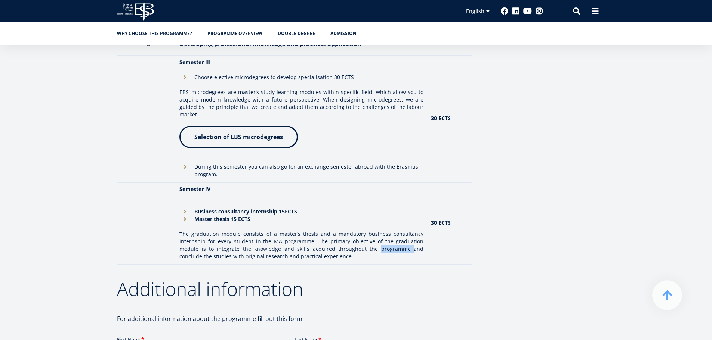
click at [354, 242] on p "The graduation module consists of a master’s thesis and a mandatory business co…" at bounding box center [301, 245] width 244 height 30
click at [354, 249] on p "The graduation module consists of a master’s thesis and a mandatory business co…" at bounding box center [301, 245] width 244 height 30
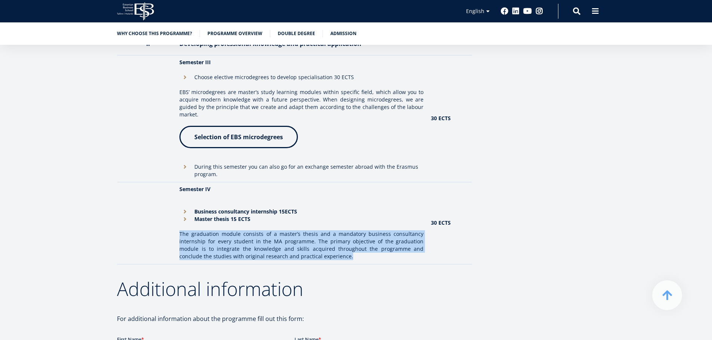
click at [354, 249] on p "The graduation module consists of a master’s thesis and a mandatory business co…" at bounding box center [301, 245] width 244 height 30
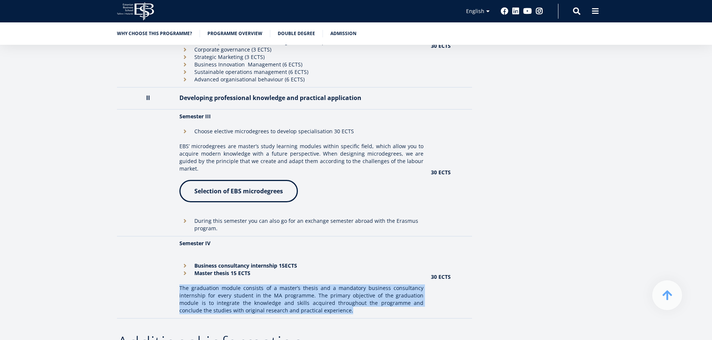
scroll to position [822, 0]
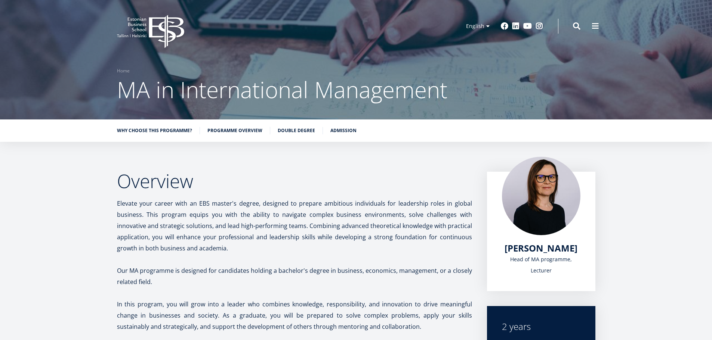
drag, startPoint x: 65, startPoint y: -16, endPoint x: 146, endPoint y: 1, distance: 82.6
click at [343, 131] on link "Admission" at bounding box center [343, 129] width 26 height 7
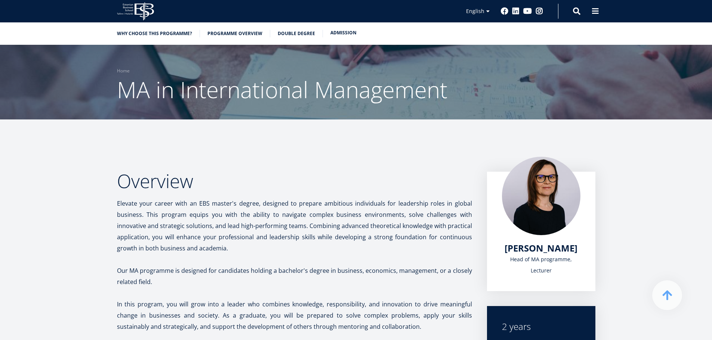
scroll to position [2111, 0]
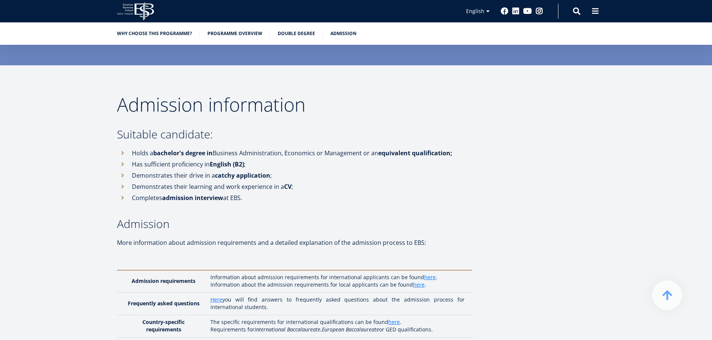
click at [201, 149] on strong "bachelor's degree in" at bounding box center [182, 153] width 59 height 8
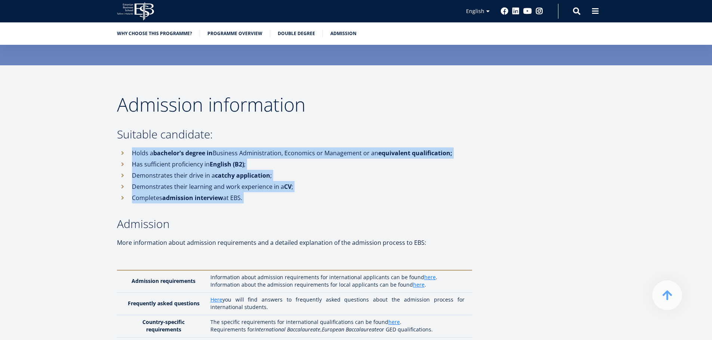
drag, startPoint x: 201, startPoint y: 135, endPoint x: 217, endPoint y: 182, distance: 49.4
click at [217, 182] on ul "Holds a bachelor's degree in Business Administration, Economics or Management o…" at bounding box center [294, 176] width 355 height 56
click at [272, 170] on li "Demonstrates their drive in a catchy application ;" at bounding box center [294, 175] width 355 height 11
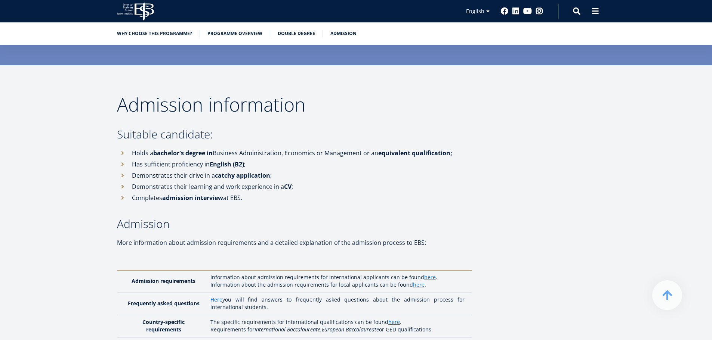
click at [272, 170] on li "Demonstrates their drive in a catchy application ;" at bounding box center [294, 175] width 355 height 11
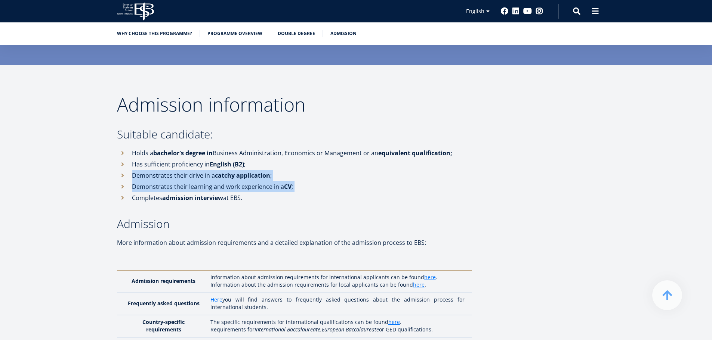
drag, startPoint x: 272, startPoint y: 159, endPoint x: 276, endPoint y: 173, distance: 14.1
click at [276, 173] on ul "Holds a bachelor's degree in Business Administration, Economics or Management o…" at bounding box center [294, 176] width 355 height 56
click at [276, 181] on li "Demonstrates their learning and work experience in a CV ;" at bounding box center [294, 186] width 355 height 11
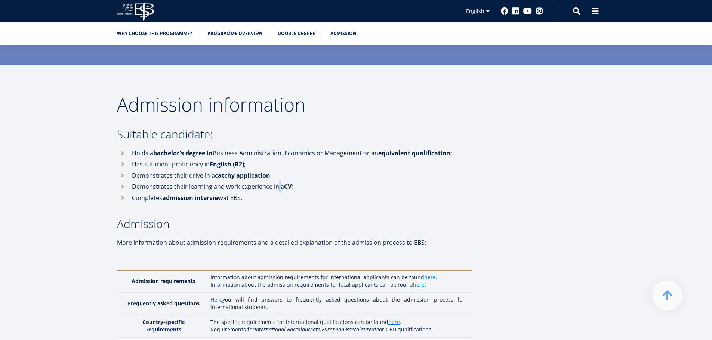
click at [276, 181] on li "Demonstrates their learning and work experience in a CV ;" at bounding box center [294, 186] width 355 height 11
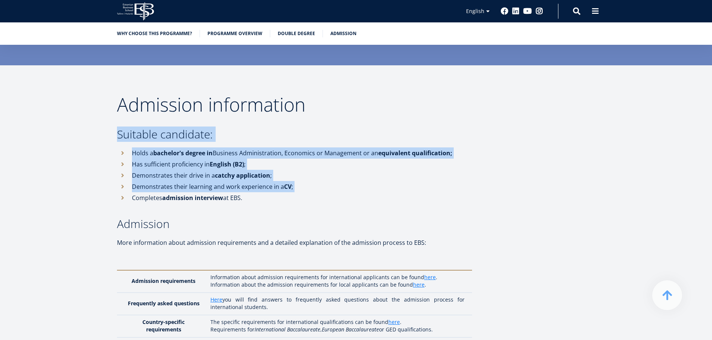
drag, startPoint x: 276, startPoint y: 173, endPoint x: 263, endPoint y: 117, distance: 57.5
click at [259, 148] on li "Holds a bachelor's degree in Business Administration, Economics or Management o…" at bounding box center [294, 153] width 355 height 11
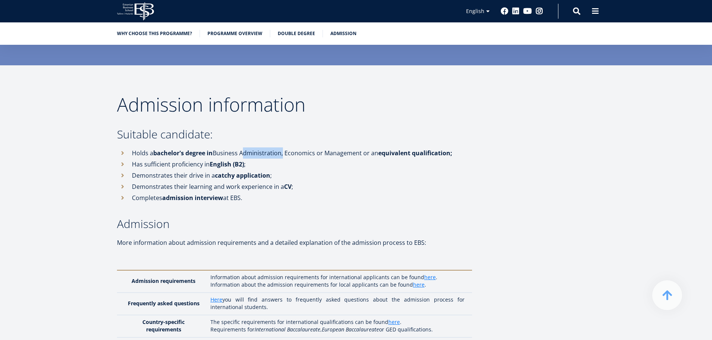
click at [259, 148] on li "Holds a bachelor's degree in Business Administration, Economics or Management o…" at bounding box center [294, 153] width 355 height 11
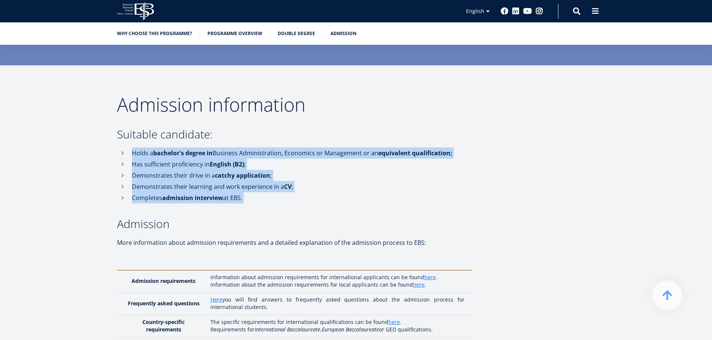
drag, startPoint x: 259, startPoint y: 134, endPoint x: 257, endPoint y: 182, distance: 48.6
click at [257, 182] on ul "Holds a bachelor's degree in Business Administration, Economics or Management o…" at bounding box center [294, 176] width 355 height 56
click at [257, 192] on li "Completes admission interview at EBS." at bounding box center [294, 197] width 355 height 11
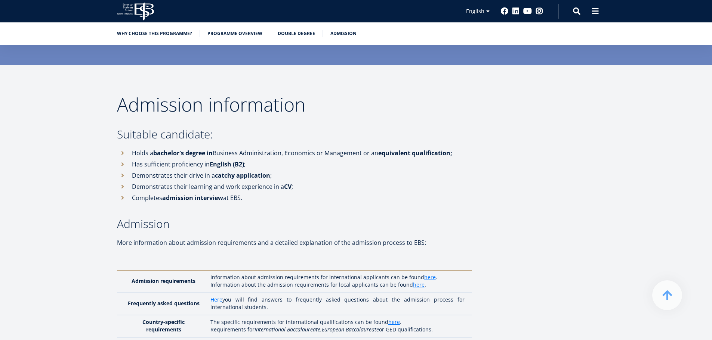
click at [257, 192] on li "Completes admission interview at EBS." at bounding box center [294, 197] width 355 height 11
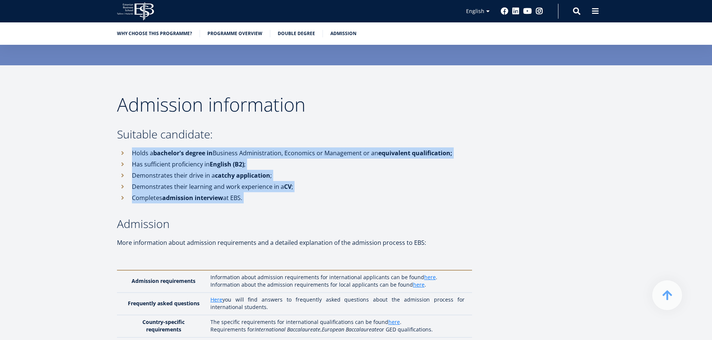
drag, startPoint x: 257, startPoint y: 182, endPoint x: 229, endPoint y: 133, distance: 56.3
click at [229, 148] on ul "Holds a bachelor's degree in Business Administration, Economics or Management o…" at bounding box center [294, 176] width 355 height 56
click at [228, 148] on li "Holds a bachelor's degree in Business Administration, Economics or Management o…" at bounding box center [294, 153] width 355 height 11
drag, startPoint x: 228, startPoint y: 133, endPoint x: 245, endPoint y: 174, distance: 45.1
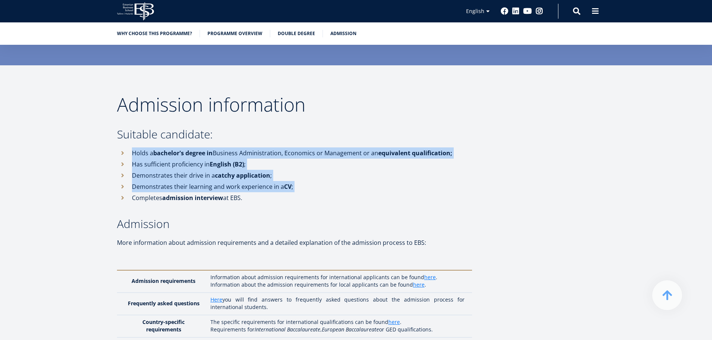
click at [244, 174] on ul "Holds a bachelor's degree in Business Administration, Economics or Management o…" at bounding box center [294, 176] width 355 height 56
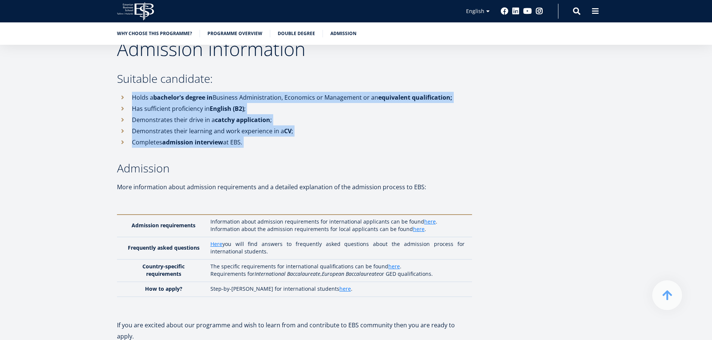
scroll to position [2223, 0]
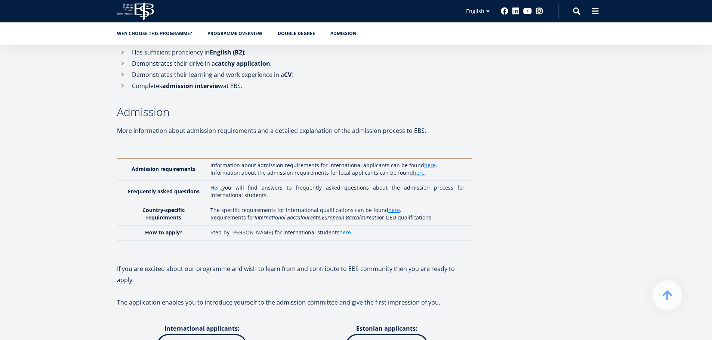
click at [265, 158] on td "Information about admission requirements for international applicants can be fo…" at bounding box center [339, 169] width 265 height 22
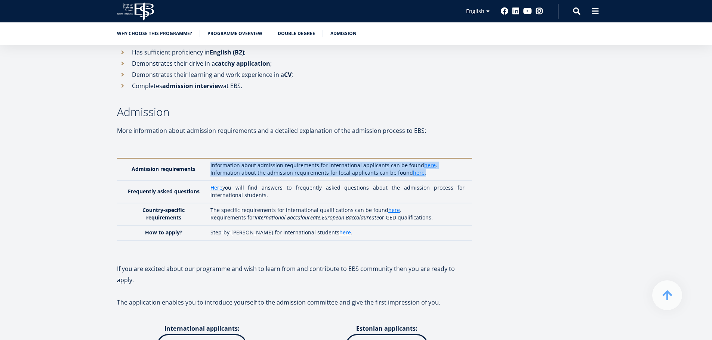
drag, startPoint x: 265, startPoint y: 142, endPoint x: 268, endPoint y: 154, distance: 12.0
click at [268, 158] on td "Information about admission requirements for international applicants can be fo…" at bounding box center [339, 169] width 265 height 22
click at [268, 169] on p "Information about the admission requirements for local applicants can be found …" at bounding box center [337, 172] width 254 height 7
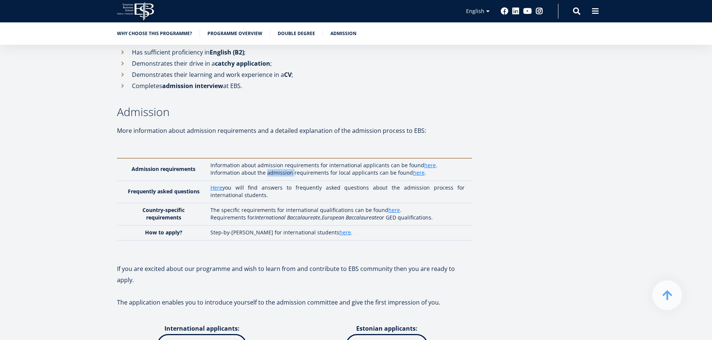
click at [268, 169] on p "Information about the admission requirements for local applicants can be found …" at bounding box center [337, 172] width 254 height 7
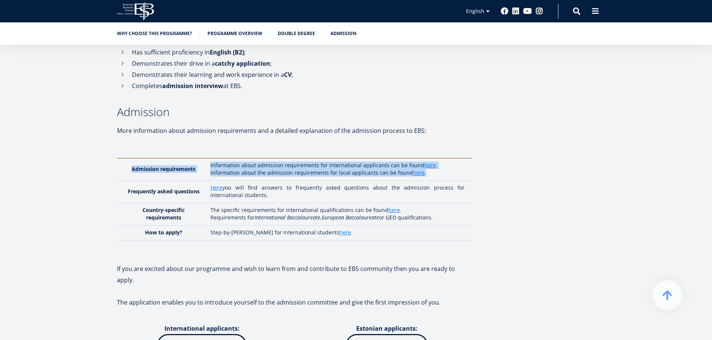
drag, startPoint x: 268, startPoint y: 154, endPoint x: 159, endPoint y: 149, distance: 108.8
click at [165, 158] on tr "Admission requirements Information about admission requirements for internation…" at bounding box center [294, 169] width 355 height 22
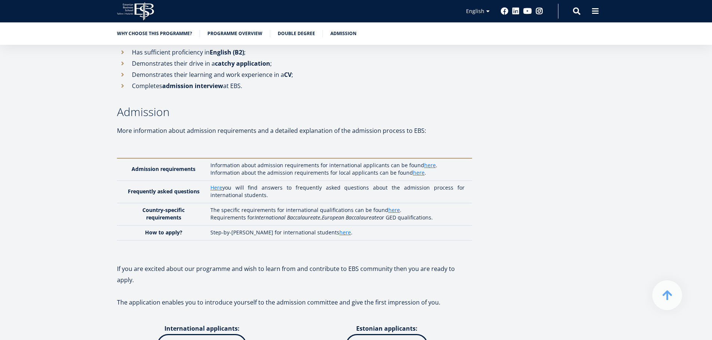
click at [155, 188] on strong "Frequently asked questions" at bounding box center [164, 191] width 72 height 7
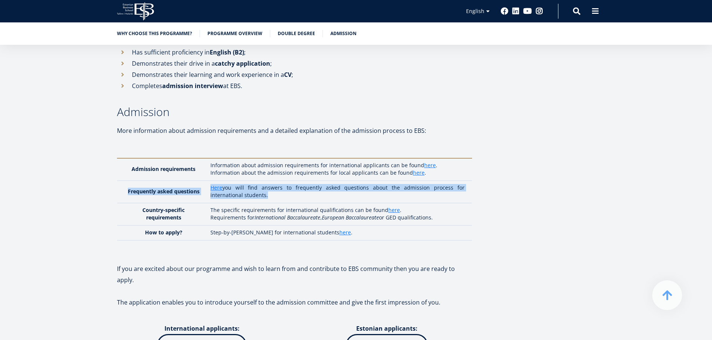
drag, startPoint x: 155, startPoint y: 170, endPoint x: 279, endPoint y: 182, distance: 123.8
click at [279, 182] on tr "Frequently asked questions Here you will find answers to frequently asked quest…" at bounding box center [294, 192] width 355 height 22
click at [279, 182] on td "Here you will find answers to frequently asked questions about the admission pr…" at bounding box center [339, 192] width 265 height 22
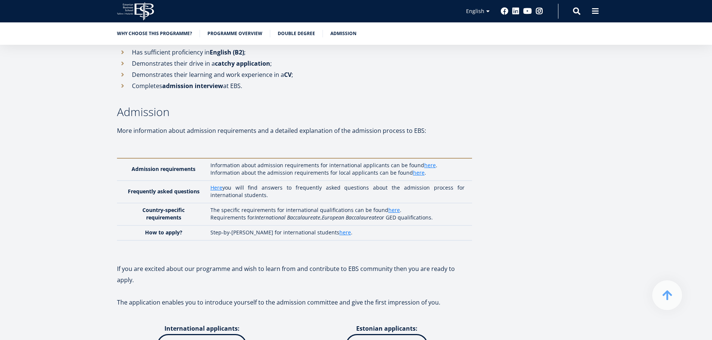
click at [279, 182] on td "Here you will find answers to frequently asked questions about the admission pr…" at bounding box center [339, 192] width 265 height 22
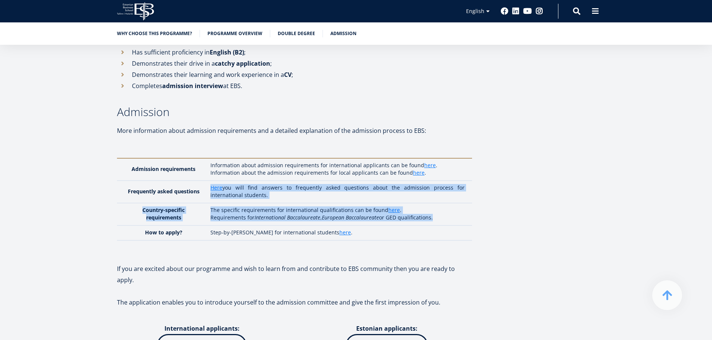
drag, startPoint x: 279, startPoint y: 182, endPoint x: 288, endPoint y: 196, distance: 17.2
click at [288, 196] on tbody "Admission requirements Information about admission requirements for internation…" at bounding box center [294, 199] width 355 height 82
click at [289, 214] on em "International Baccalaureate" at bounding box center [287, 217] width 66 height 7
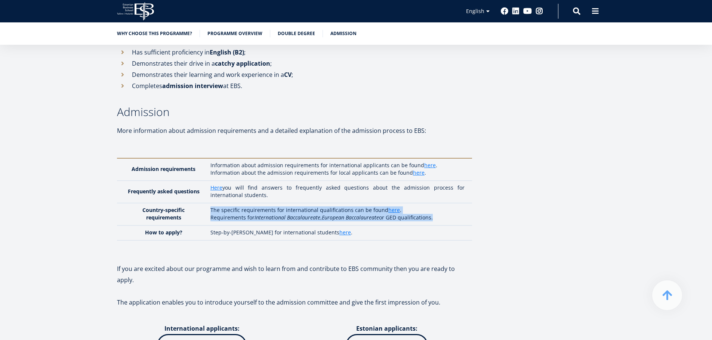
drag, startPoint x: 289, startPoint y: 197, endPoint x: 279, endPoint y: 190, distance: 11.8
click at [279, 203] on td "The specific requirements for international qualifications can be found here . …" at bounding box center [339, 214] width 265 height 22
click at [279, 207] on p "The specific requirements for international qualifications can be found here ." at bounding box center [337, 210] width 254 height 7
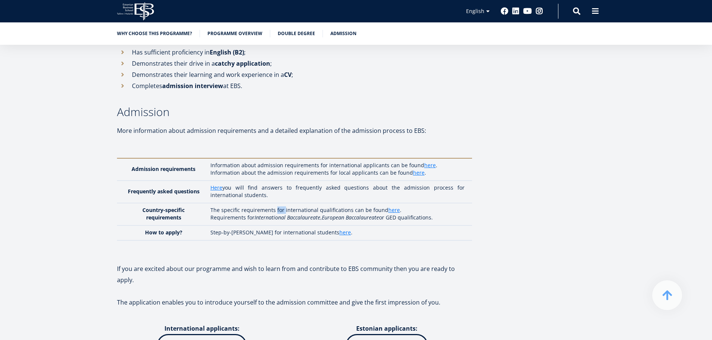
click at [279, 207] on p "The specific requirements for international qualifications can be found here ." at bounding box center [337, 210] width 254 height 7
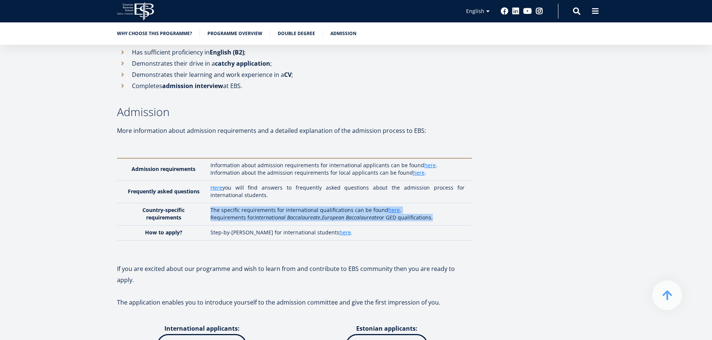
drag, startPoint x: 279, startPoint y: 190, endPoint x: 281, endPoint y: 203, distance: 12.8
click at [281, 203] on td "The specific requirements for international qualifications can be found here . …" at bounding box center [339, 214] width 265 height 22
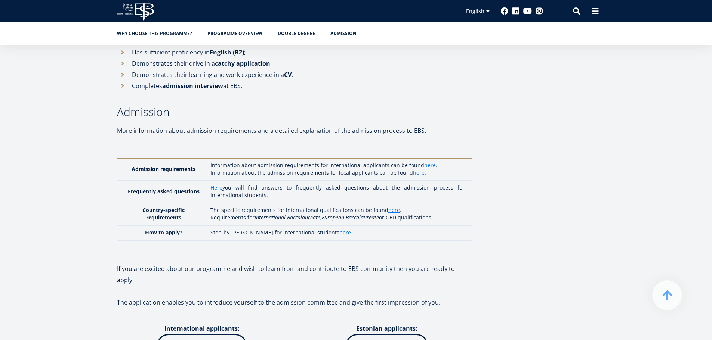
click at [281, 226] on td "Step-by-step guide for international students here ." at bounding box center [339, 233] width 265 height 15
drag, startPoint x: 281, startPoint y: 218, endPoint x: 165, endPoint y: 219, distance: 115.4
click at [166, 226] on tr "How to apply? Step-by-step guide for international students here ." at bounding box center [294, 233] width 355 height 15
click at [155, 229] on strong "How to apply?" at bounding box center [163, 232] width 37 height 7
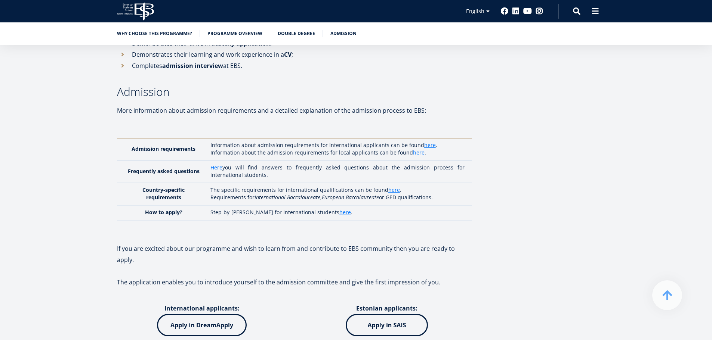
scroll to position [2261, 0]
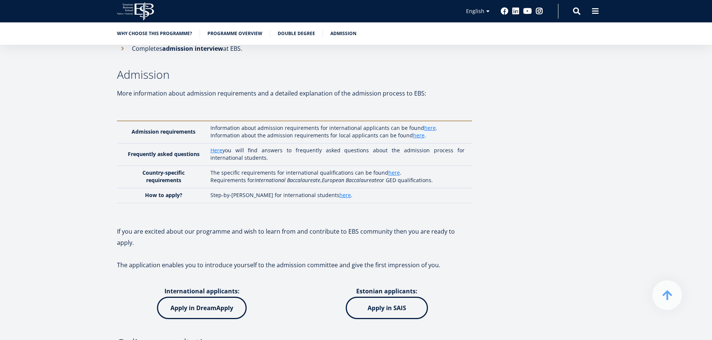
click at [444, 204] on p at bounding box center [294, 209] width 355 height 11
click at [427, 124] on link "here" at bounding box center [430, 127] width 12 height 7
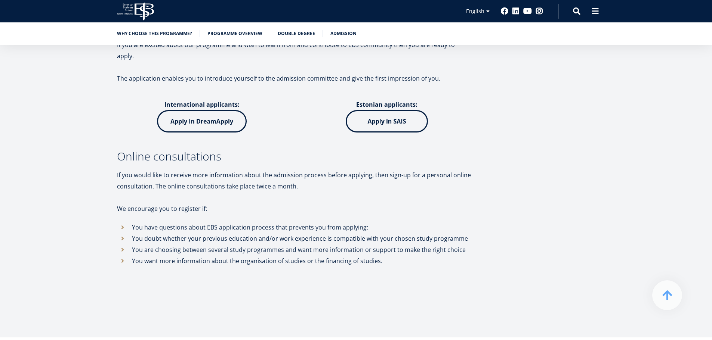
click at [128, 6] on icon "EBS Logo Created with Sketch." at bounding box center [135, 11] width 37 height 18
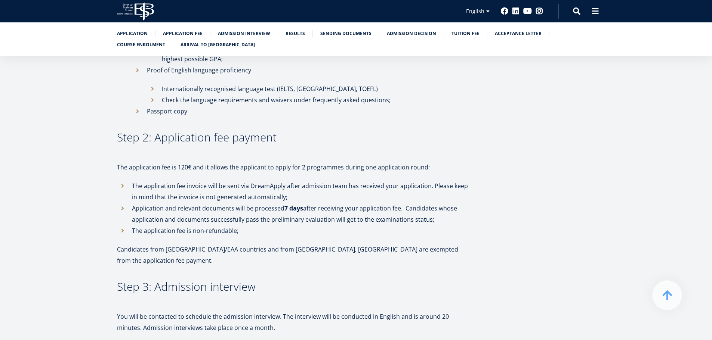
scroll to position [523, 0]
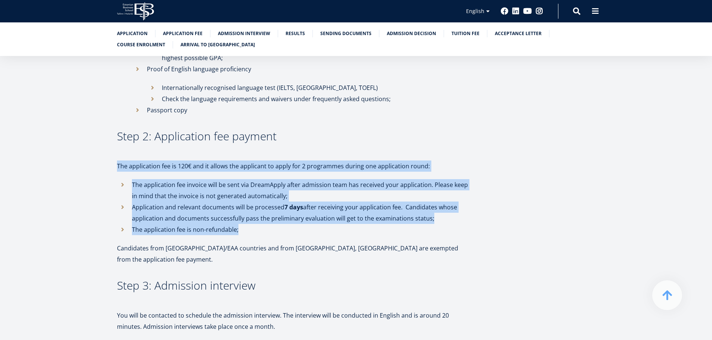
drag, startPoint x: 229, startPoint y: 147, endPoint x: 276, endPoint y: 217, distance: 84.3
click at [276, 224] on li "The application fee is non-refundable;" at bounding box center [294, 229] width 355 height 11
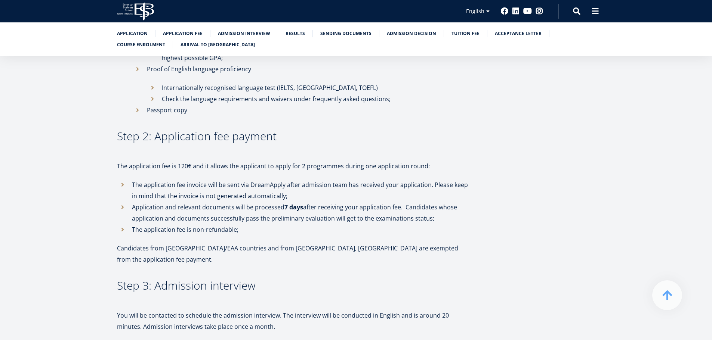
click at [276, 224] on li "The application fee is non-refundable;" at bounding box center [294, 229] width 355 height 11
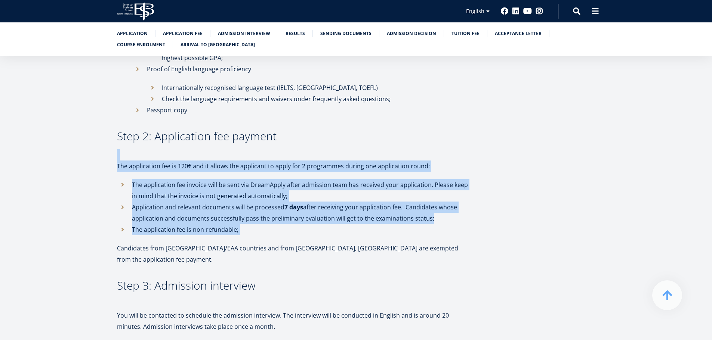
drag, startPoint x: 276, startPoint y: 217, endPoint x: 236, endPoint y: 134, distance: 92.4
click at [310, 204] on li "Application and relevant documents will be processed 7 days after receiving you…" at bounding box center [294, 213] width 355 height 22
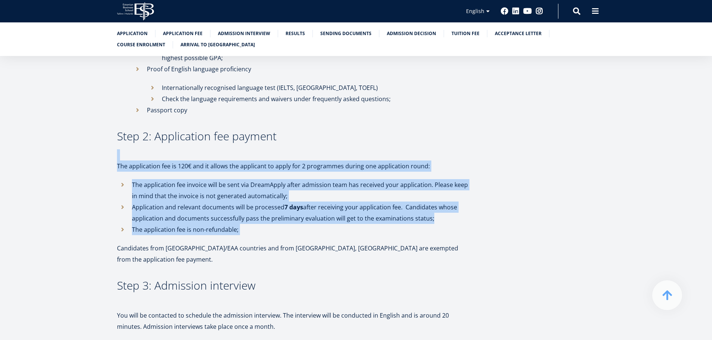
click at [310, 204] on li "Application and relevant documents will be processed 7 days after receiving you…" at bounding box center [294, 213] width 355 height 22
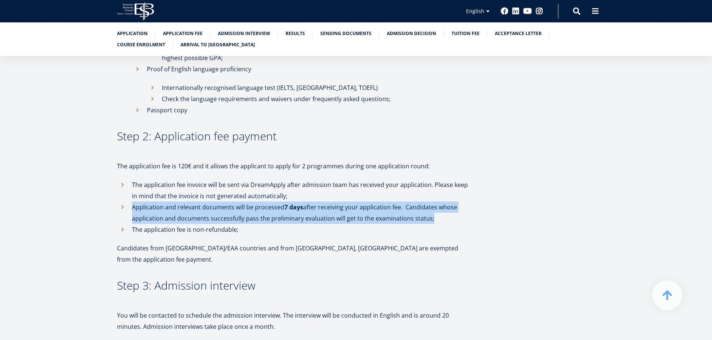
click at [310, 204] on li "Application and relevant documents will be processed 7 days after receiving you…" at bounding box center [294, 213] width 355 height 22
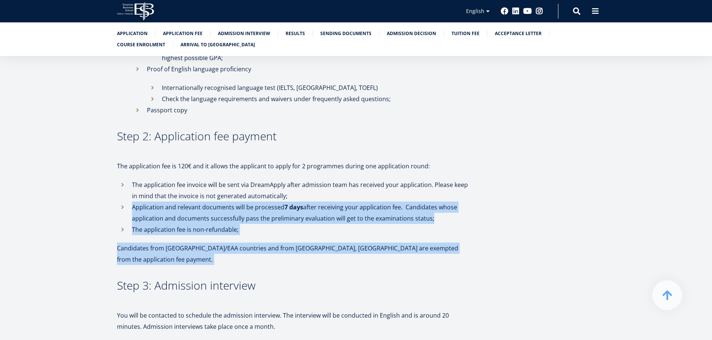
drag, startPoint x: 310, startPoint y: 204, endPoint x: 304, endPoint y: 224, distance: 20.8
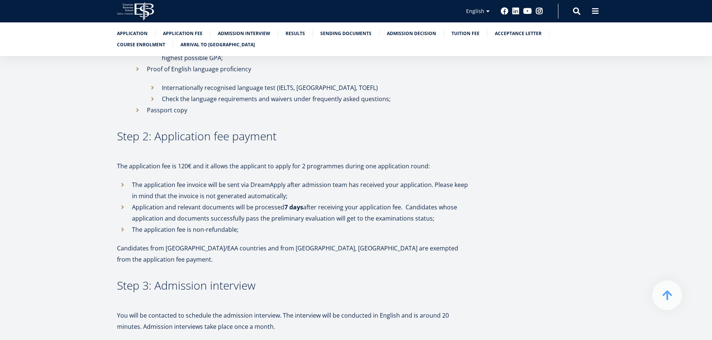
click at [301, 224] on li "The application fee is non-refundable;" at bounding box center [294, 229] width 355 height 11
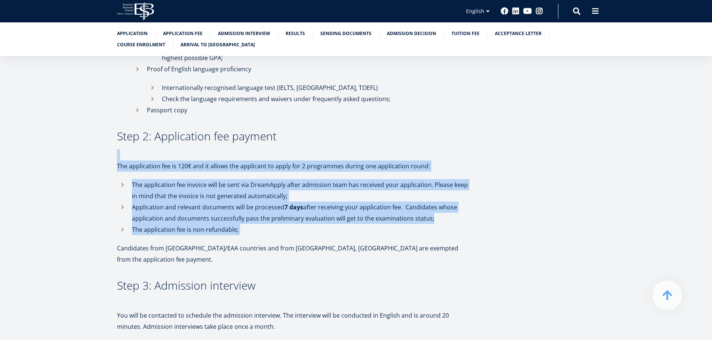
drag, startPoint x: 301, startPoint y: 219, endPoint x: 265, endPoint y: 130, distance: 96.0
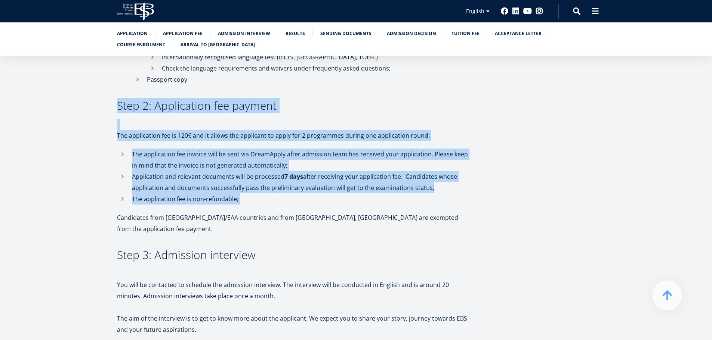
scroll to position [598, 0]
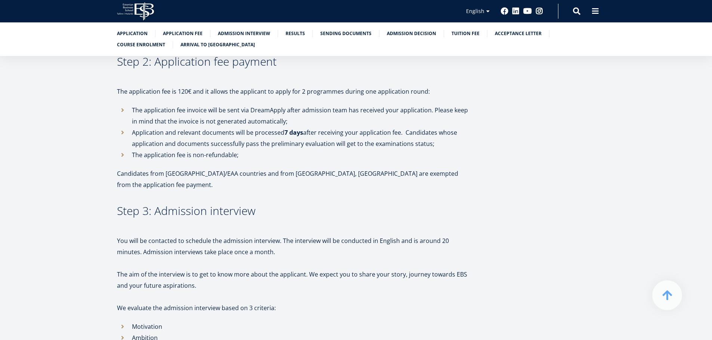
click at [250, 205] on h3 "Step 3: Admission interview" at bounding box center [294, 210] width 355 height 11
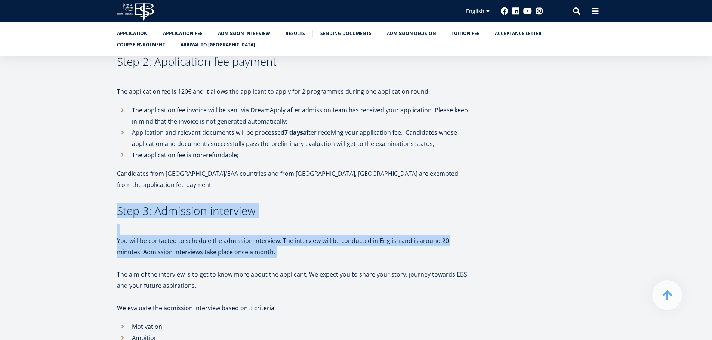
drag, startPoint x: 250, startPoint y: 189, endPoint x: 252, endPoint y: 217, distance: 28.4
click at [252, 235] on p "You will be contacted to schedule the admission interview. The interview will b…" at bounding box center [294, 246] width 355 height 22
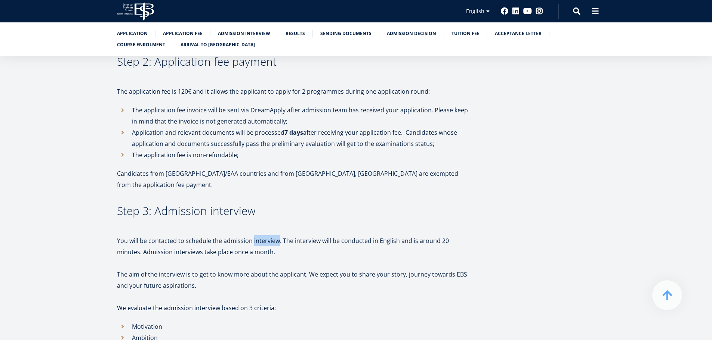
click at [252, 235] on p "You will be contacted to schedule the admission interview. The interview will b…" at bounding box center [294, 246] width 355 height 22
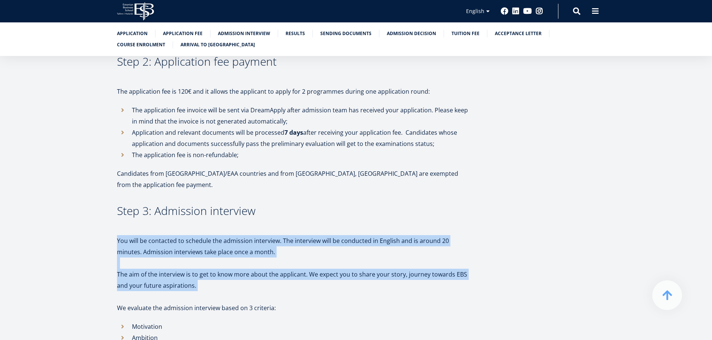
drag, startPoint x: 252, startPoint y: 217, endPoint x: 255, endPoint y: 255, distance: 38.2
click at [255, 269] on p "The aim of the interview is to get to know more about the applicant. We expect …" at bounding box center [294, 280] width 355 height 22
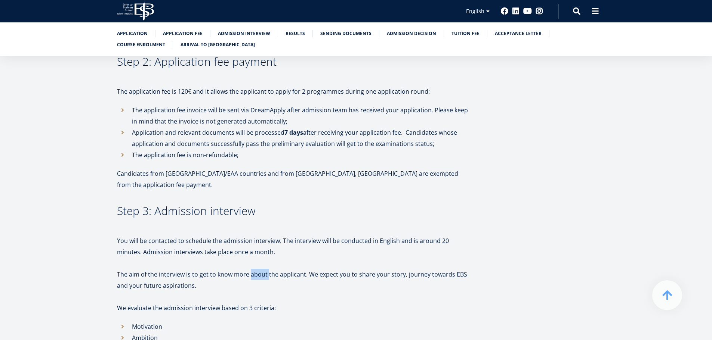
click at [255, 269] on p "The aim of the interview is to get to know more about the applicant. We expect …" at bounding box center [294, 280] width 355 height 22
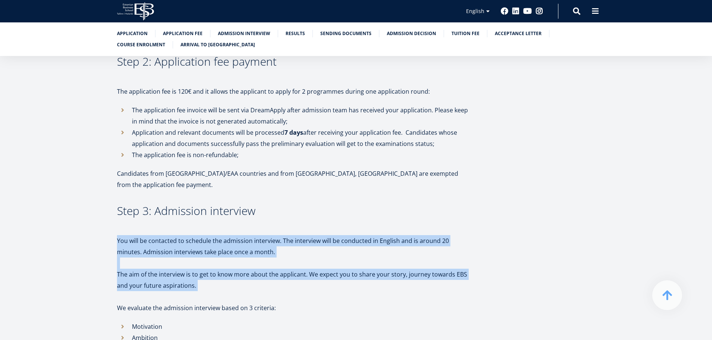
drag, startPoint x: 255, startPoint y: 255, endPoint x: 249, endPoint y: 213, distance: 42.2
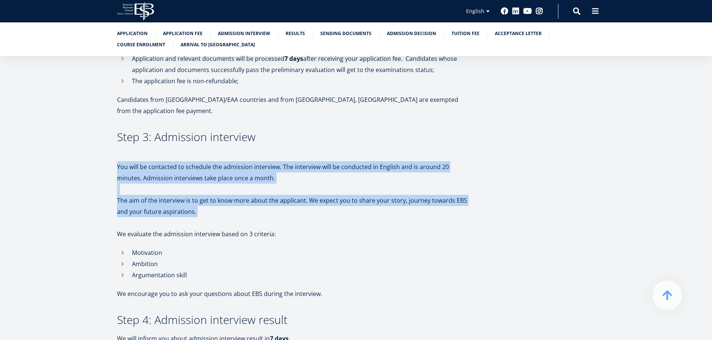
scroll to position [672, 0]
click at [202, 161] on p "You will be contacted to schedule the admission interview. The interview will b…" at bounding box center [294, 172] width 355 height 22
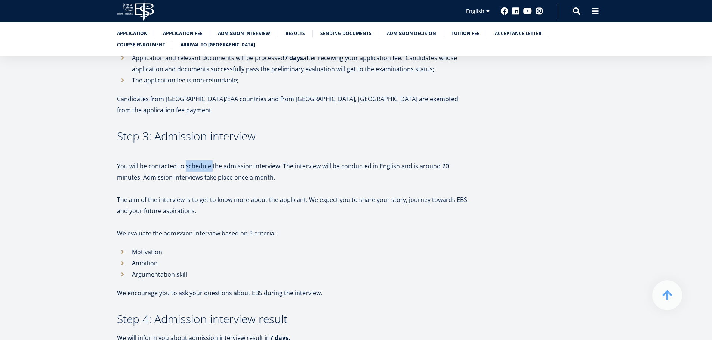
click at [202, 161] on p "You will be contacted to schedule the admission interview. The interview will b…" at bounding box center [294, 172] width 355 height 22
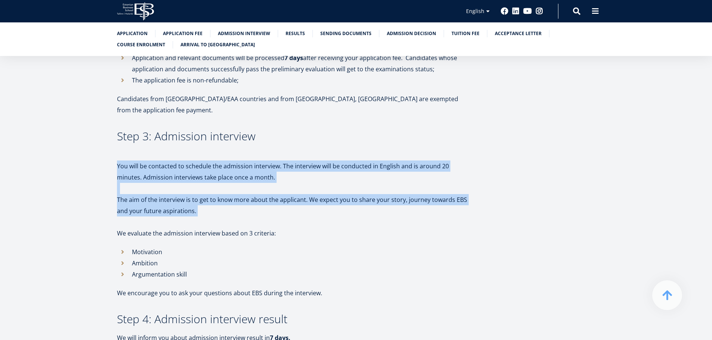
drag, startPoint x: 202, startPoint y: 140, endPoint x: 233, endPoint y: 189, distance: 58.8
click at [233, 194] on p "The aim of the interview is to get to know more about the applicant. We expect …" at bounding box center [294, 205] width 355 height 22
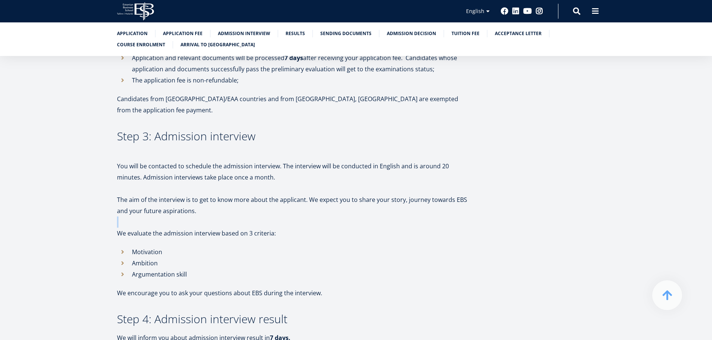
click at [233, 194] on p "The aim of the interview is to get to know more about the applicant. We expect …" at bounding box center [294, 205] width 355 height 22
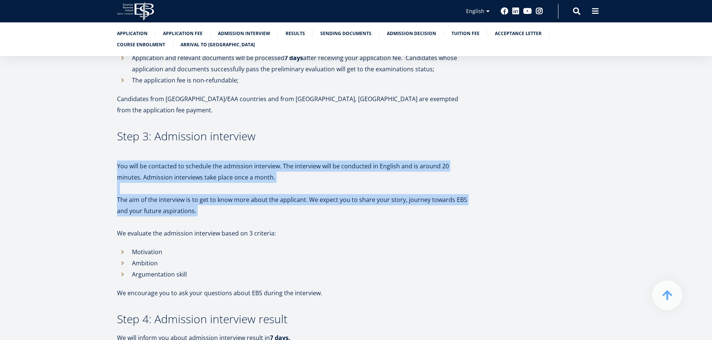
drag, startPoint x: 233, startPoint y: 191, endPoint x: 212, endPoint y: 148, distance: 48.1
click at [212, 161] on p "You will be contacted to schedule the admission interview. The interview will b…" at bounding box center [294, 172] width 355 height 22
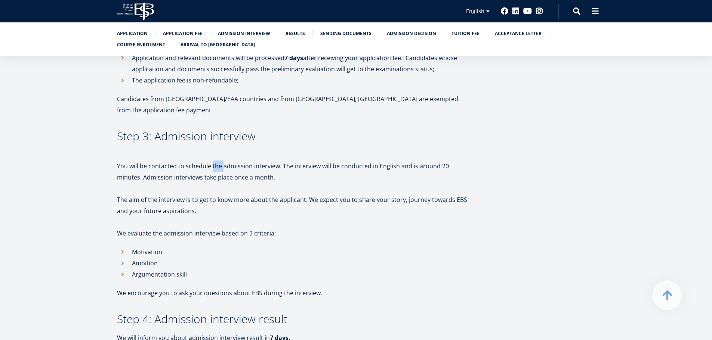
click at [212, 161] on p "You will be contacted to schedule the admission interview. The interview will b…" at bounding box center [294, 172] width 355 height 22
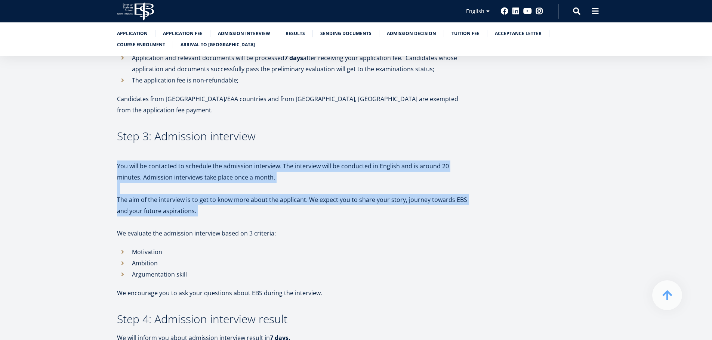
drag, startPoint x: 212, startPoint y: 148, endPoint x: 203, endPoint y: 185, distance: 38.1
click at [202, 194] on p "The aim of the interview is to get to know more about the applicant. We expect …" at bounding box center [294, 205] width 355 height 22
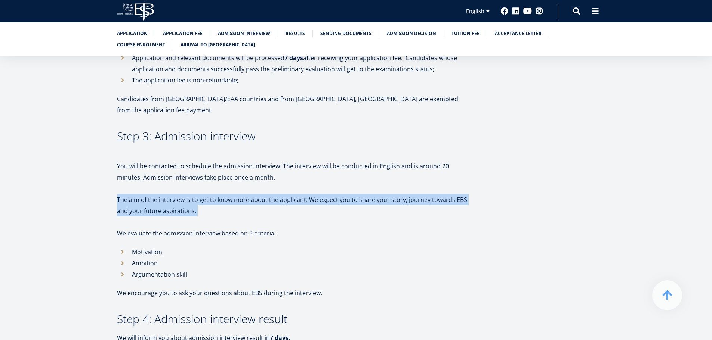
click at [202, 194] on p "The aim of the interview is to get to know more about the applicant. We expect …" at bounding box center [294, 205] width 355 height 22
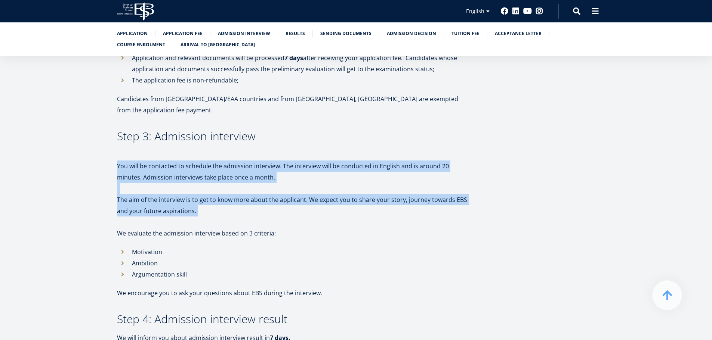
drag, startPoint x: 202, startPoint y: 186, endPoint x: 194, endPoint y: 143, distance: 43.7
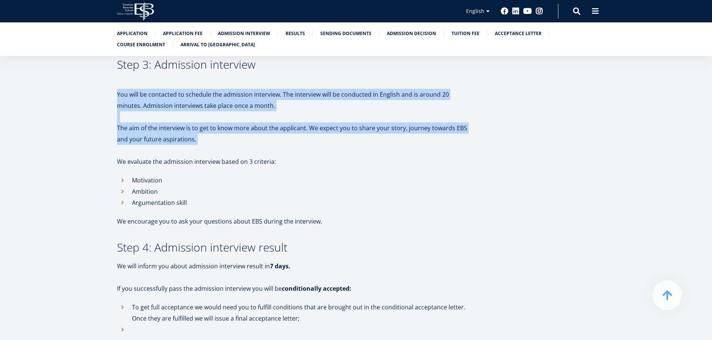
scroll to position [747, 0]
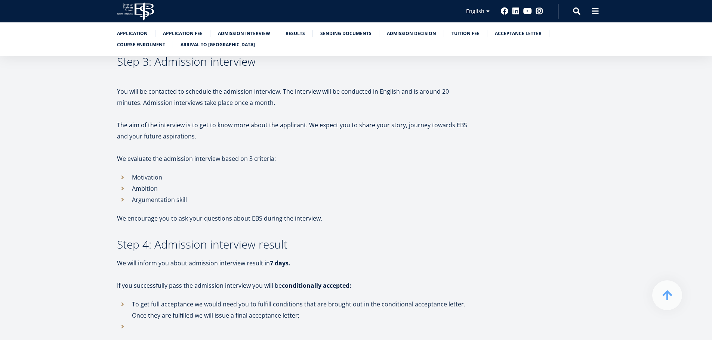
click at [193, 153] on p "We evaluate the admission interview based on 3 criteria:" at bounding box center [294, 158] width 355 height 11
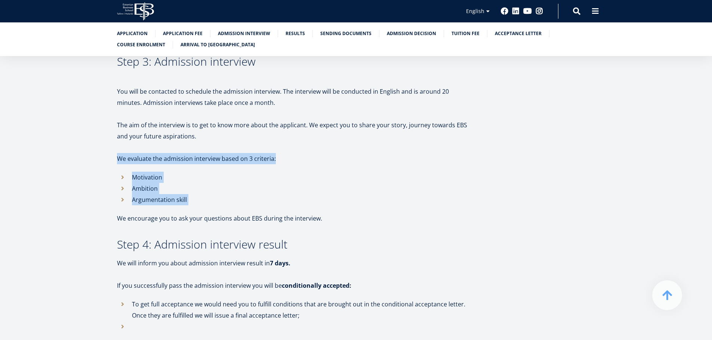
drag, startPoint x: 193, startPoint y: 140, endPoint x: 198, endPoint y: 179, distance: 38.9
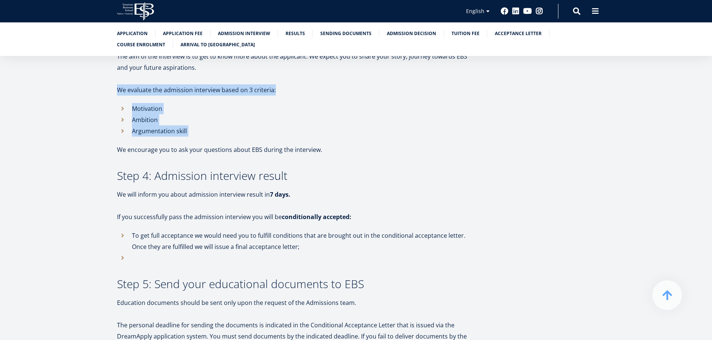
scroll to position [822, 0]
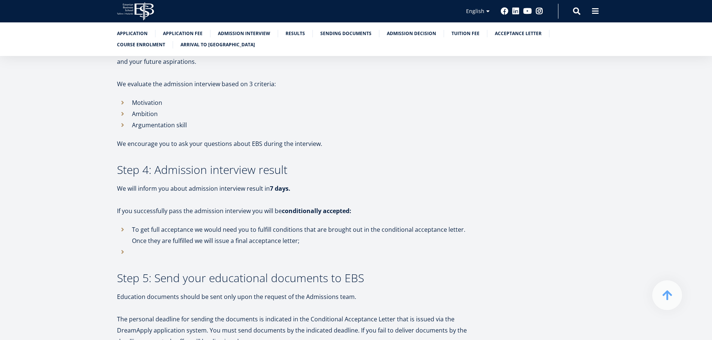
click at [199, 205] on p "If you successfully pass the admission interview you will be conditionally acce…" at bounding box center [294, 210] width 355 height 11
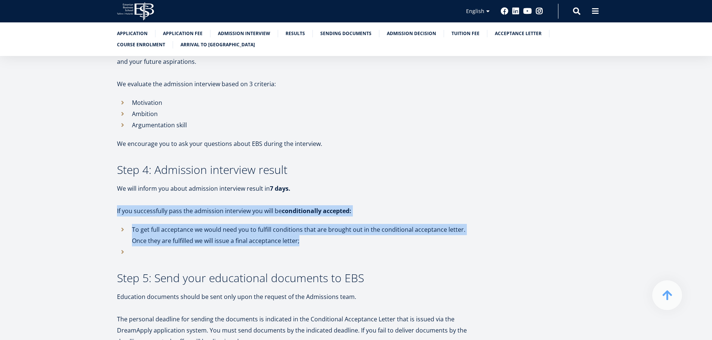
drag, startPoint x: 199, startPoint y: 184, endPoint x: 199, endPoint y: 211, distance: 26.5
click at [199, 224] on li "To get full acceptance we would need you to fulfill conditions that are brought…" at bounding box center [294, 235] width 355 height 22
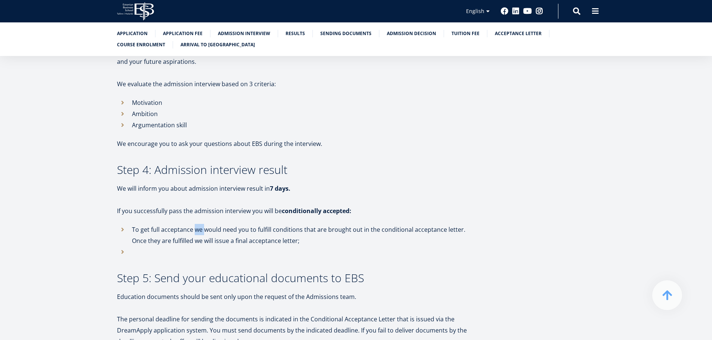
click at [199, 224] on li "To get full acceptance we would need you to fulfill conditions that are brought…" at bounding box center [294, 235] width 355 height 22
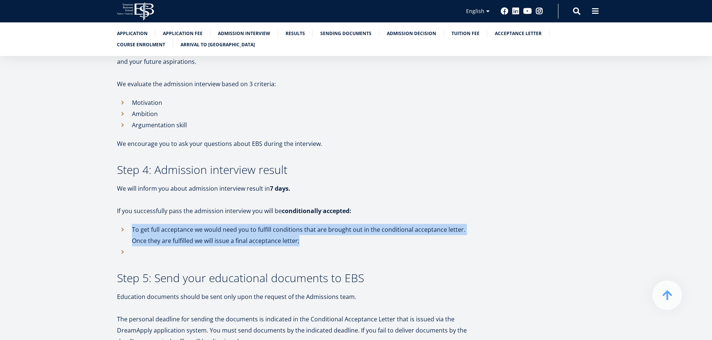
click at [199, 224] on li "To get full acceptance we would need you to fulfill conditions that are brought…" at bounding box center [294, 235] width 355 height 22
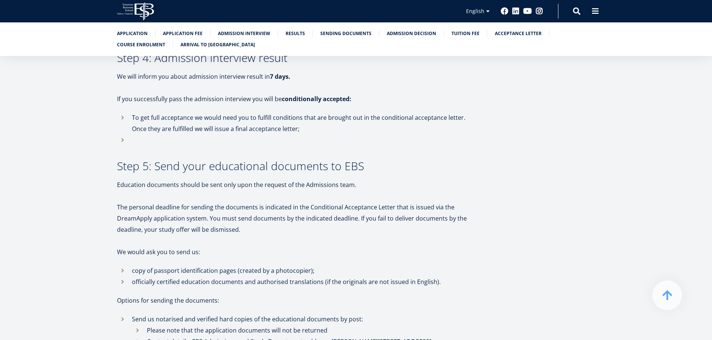
click at [198, 202] on p "The personal deadline for sending the documents is indicated in the Conditional…" at bounding box center [294, 219] width 355 height 34
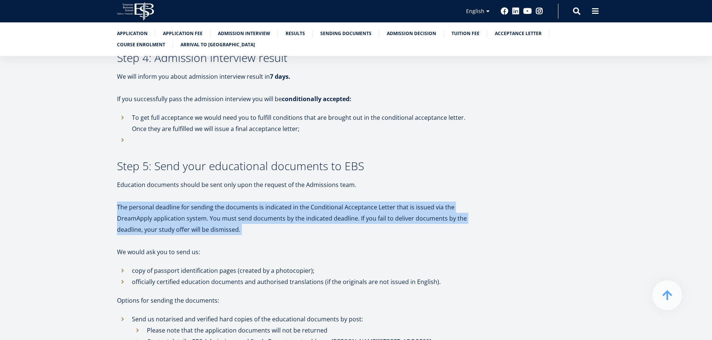
click at [198, 202] on p "The personal deadline for sending the documents is indicated in the Conditional…" at bounding box center [294, 219] width 355 height 34
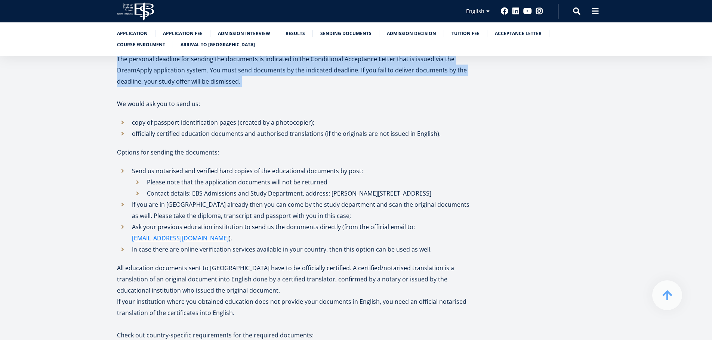
scroll to position [1083, 0]
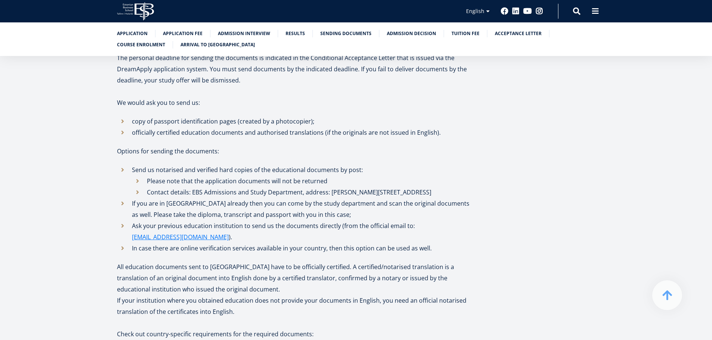
click at [198, 220] on li "Ask your previous education institution to send us the documents directly (from…" at bounding box center [294, 231] width 355 height 22
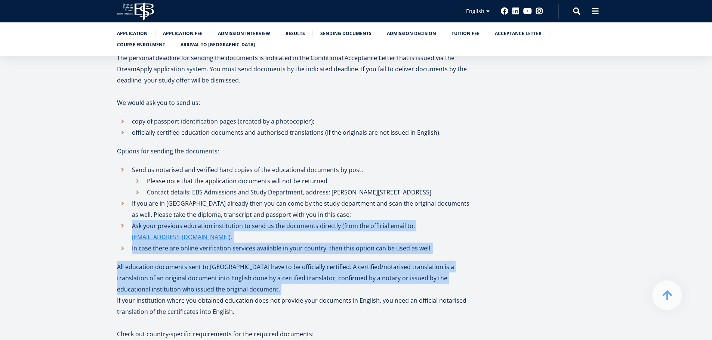
drag, startPoint x: 198, startPoint y: 199, endPoint x: 198, endPoint y: 225, distance: 26.5
click at [198, 225] on div "We look forward to learning about you through your application to Estonian Busi…" at bounding box center [294, 103] width 355 height 2006
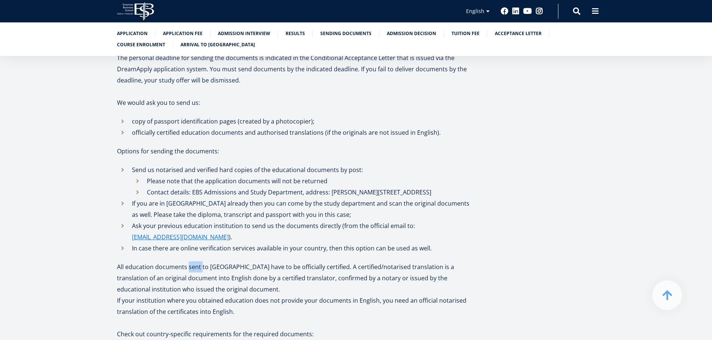
click at [198, 225] on div "We look forward to learning about you through your application to Estonian Busi…" at bounding box center [294, 103] width 355 height 2006
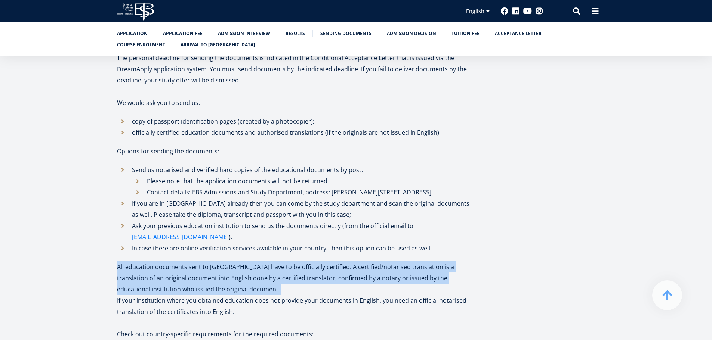
click at [198, 225] on div "We look forward to learning about you through your application to Estonian Busi…" at bounding box center [294, 103] width 355 height 2006
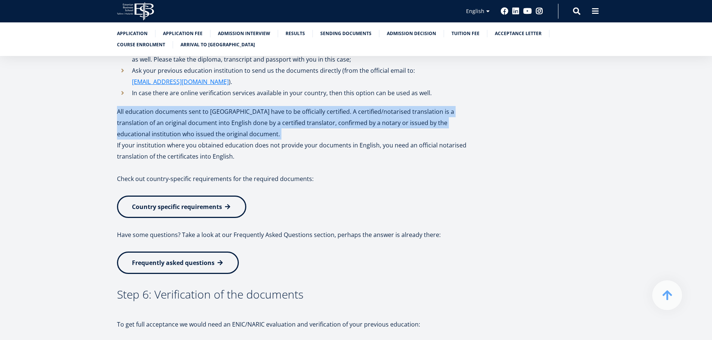
scroll to position [1345, 0]
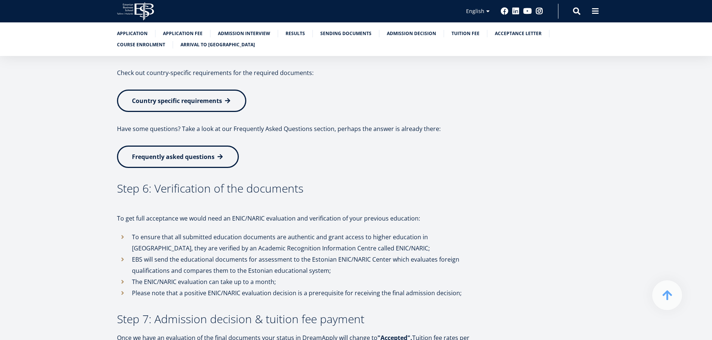
click at [192, 213] on p "To get full acceptance we would need an ENIC/NARIC evaluation and verification …" at bounding box center [294, 218] width 355 height 11
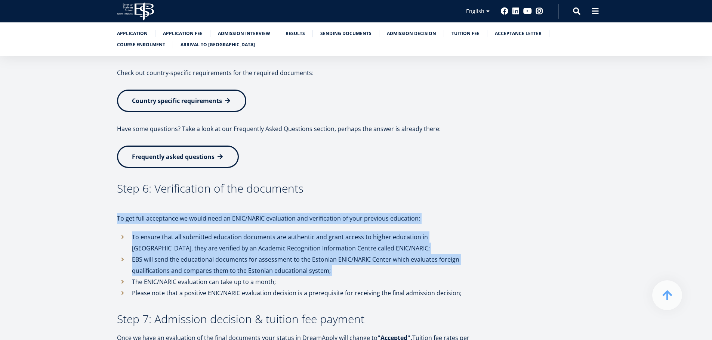
drag, startPoint x: 192, startPoint y: 189, endPoint x: 198, endPoint y: 238, distance: 49.3
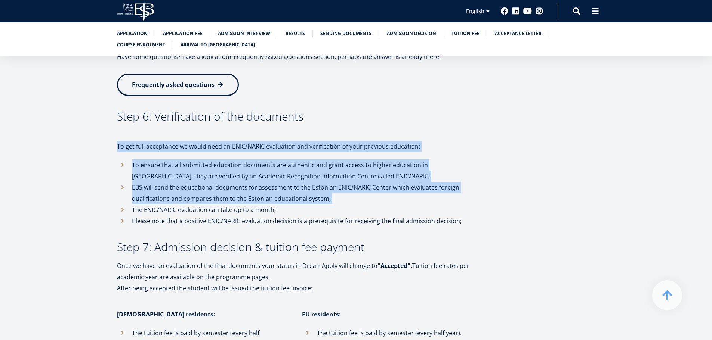
scroll to position [1494, 0]
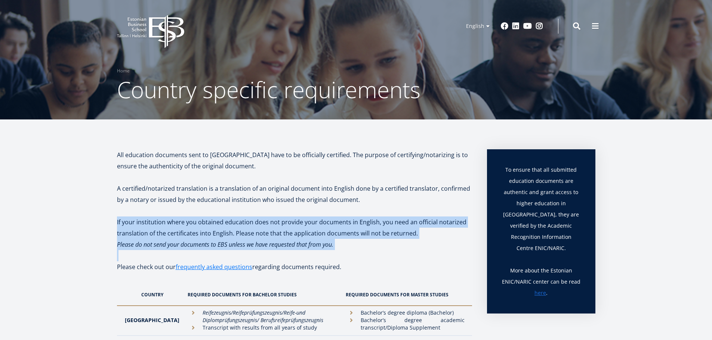
drag, startPoint x: 252, startPoint y: 212, endPoint x: 335, endPoint y: 254, distance: 92.7
click at [335, 254] on p at bounding box center [294, 255] width 355 height 11
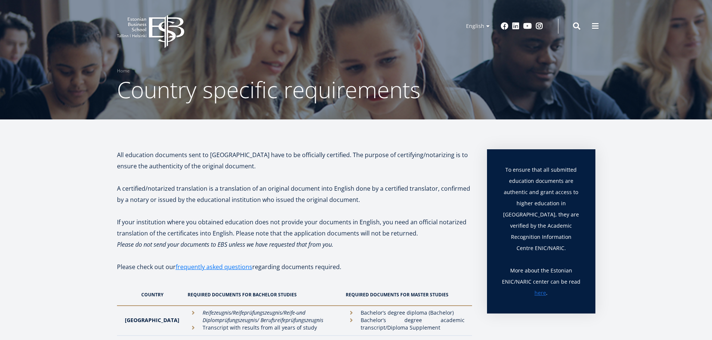
click at [156, 27] on icon "EBS Logo Created with Sketch." at bounding box center [150, 31] width 67 height 33
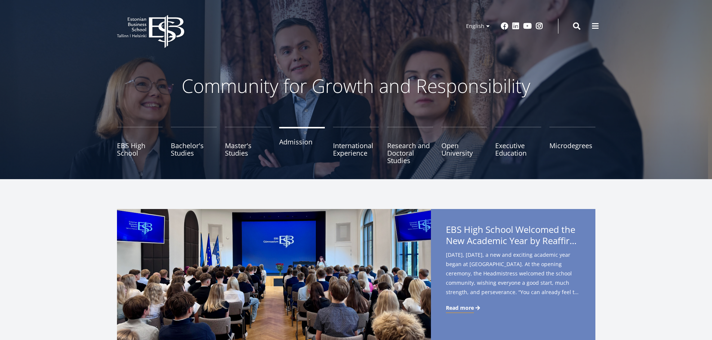
click at [301, 149] on link "Admission" at bounding box center [302, 145] width 46 height 37
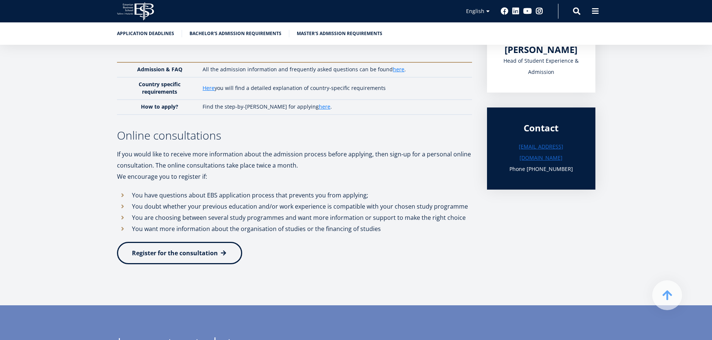
scroll to position [261, 0]
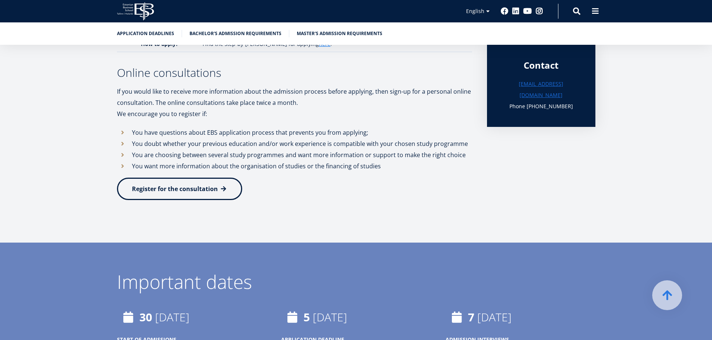
click at [193, 198] on link "Register for the consultation" at bounding box center [179, 189] width 125 height 22
